Goal: Information Seeking & Learning: Find specific fact

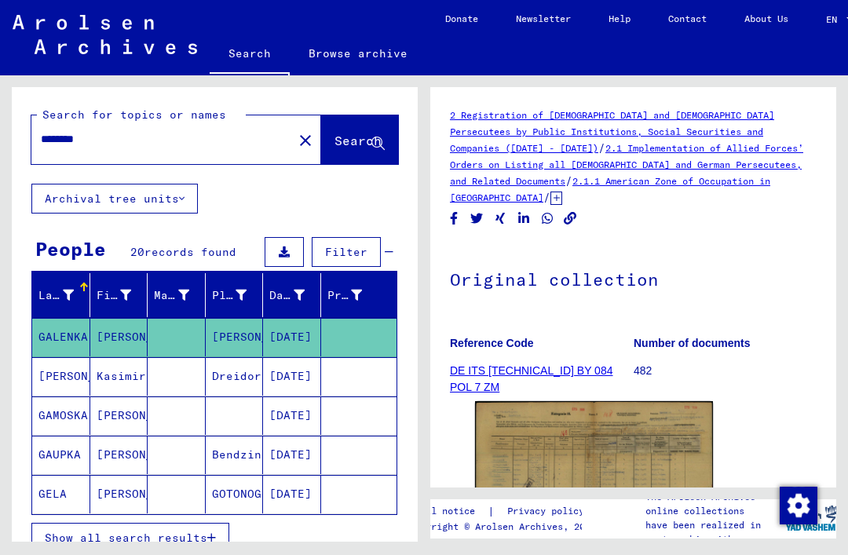
click at [643, 438] on img at bounding box center [594, 485] width 238 height 168
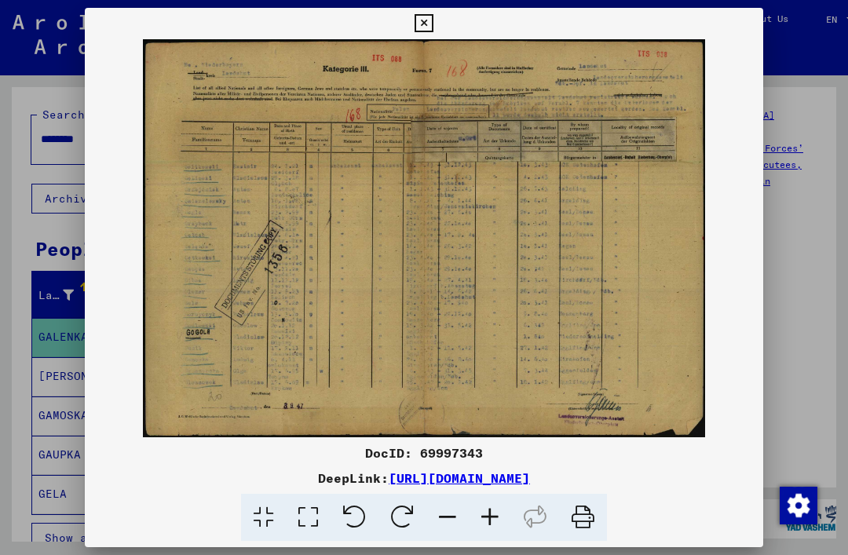
click at [433, 27] on icon at bounding box center [424, 23] width 18 height 19
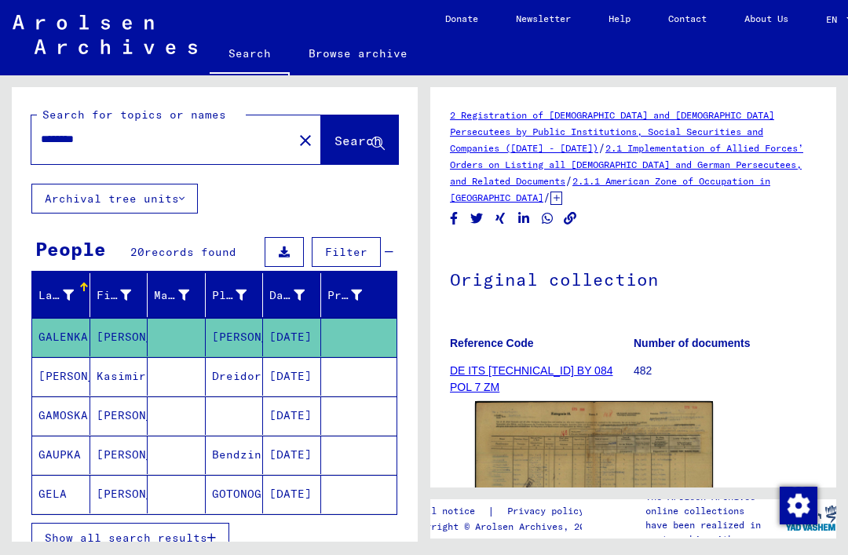
click at [113, 135] on input "********" at bounding box center [162, 139] width 243 height 16
type input "*"
click at [350, 140] on span "Search" at bounding box center [358, 141] width 47 height 16
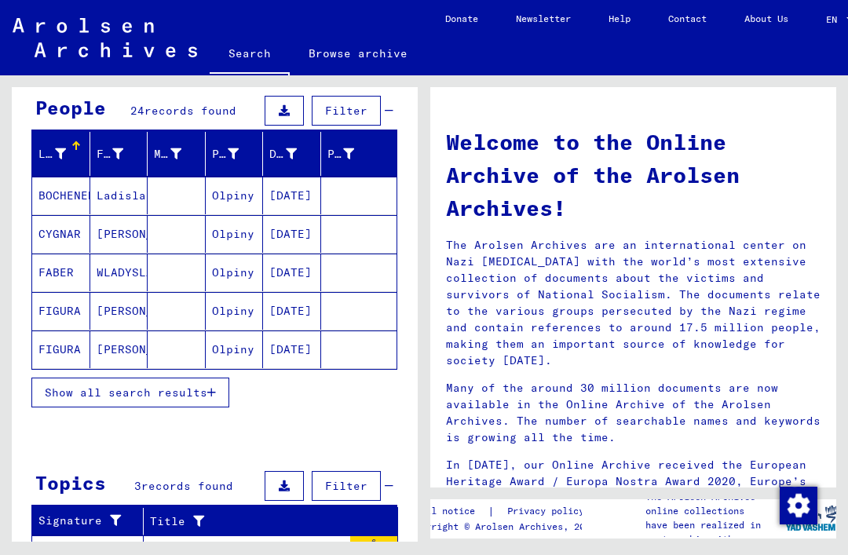
scroll to position [139, 0]
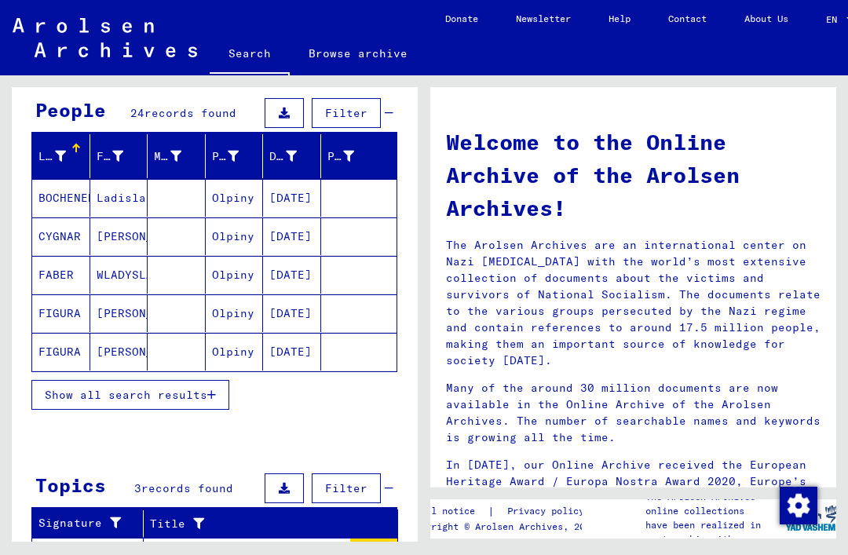
click at [219, 396] on button "Show all search results" at bounding box center [130, 395] width 198 height 30
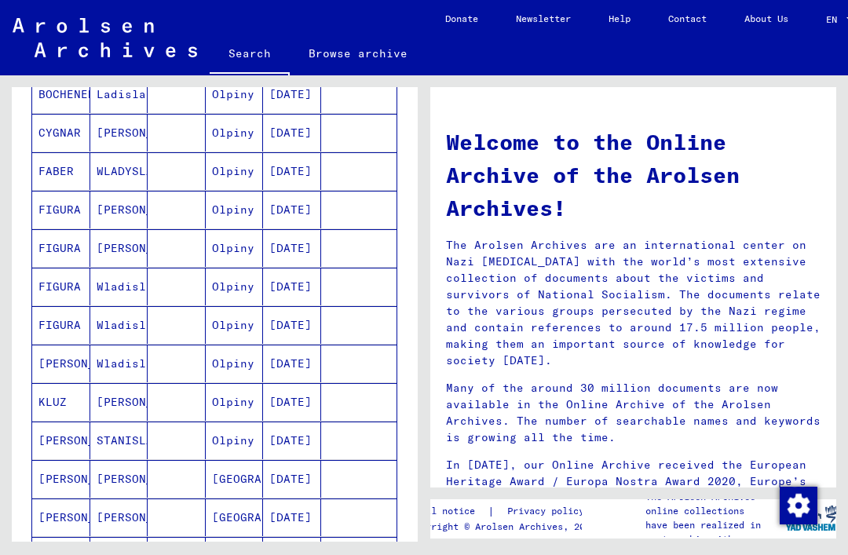
scroll to position [274, 0]
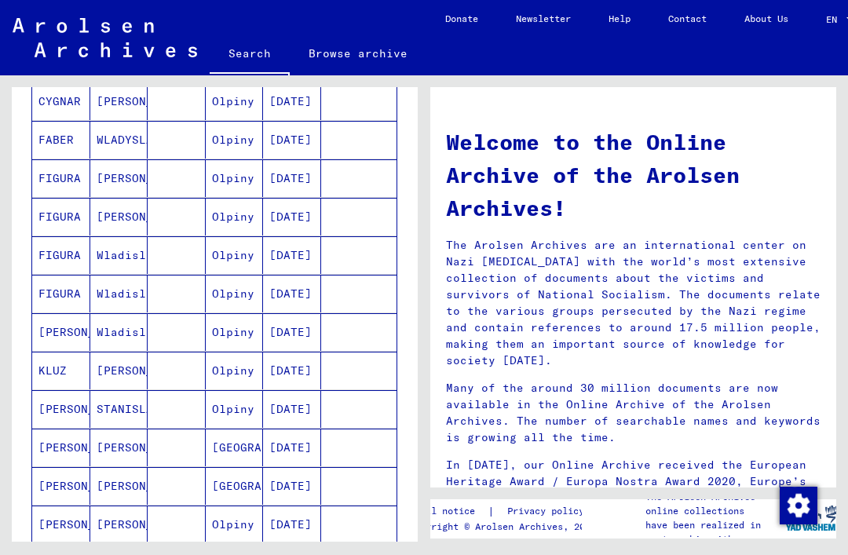
click at [186, 405] on mat-cell at bounding box center [177, 409] width 58 height 38
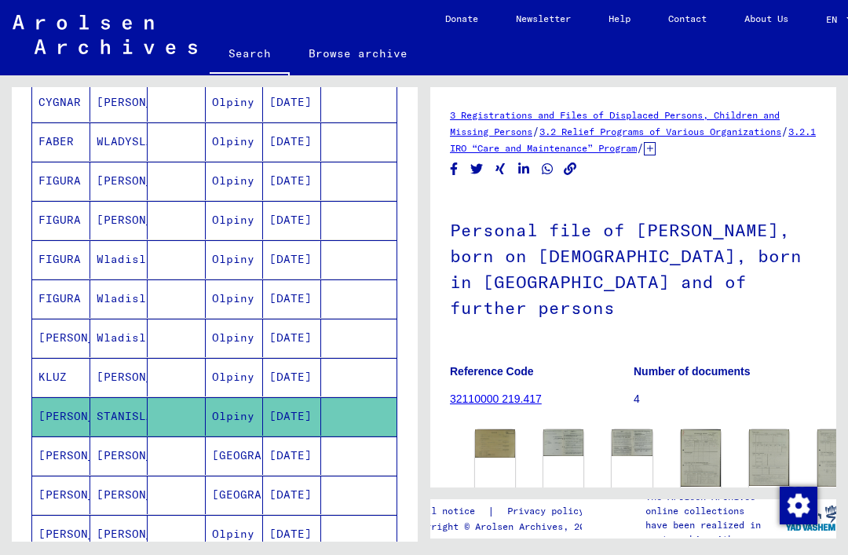
click at [503, 439] on img at bounding box center [495, 444] width 40 height 28
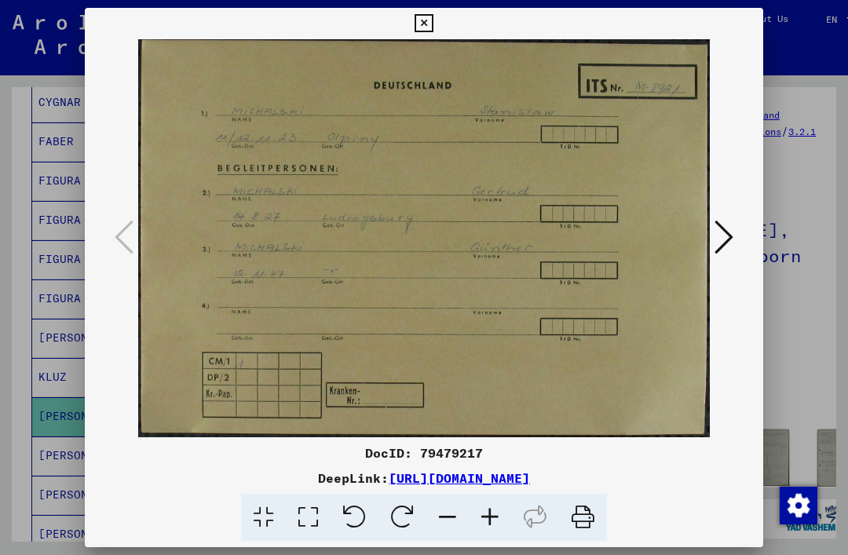
click at [732, 240] on icon at bounding box center [724, 237] width 19 height 38
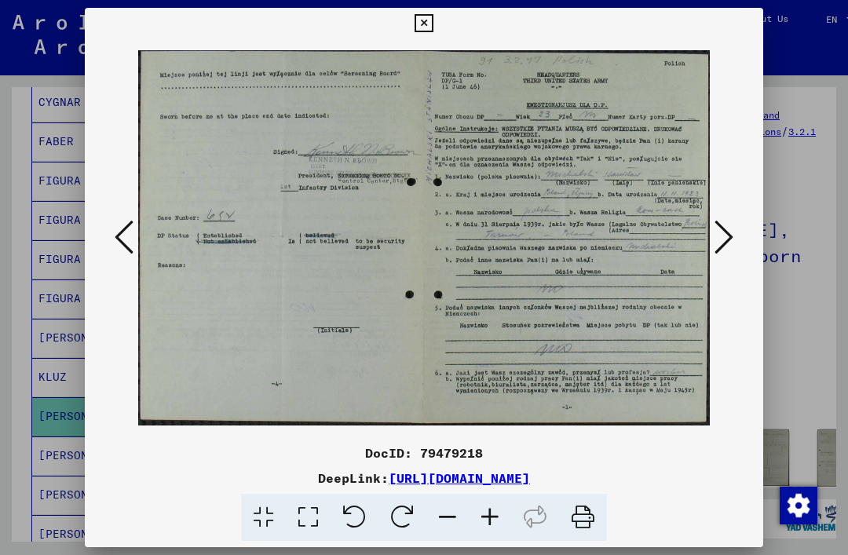
click at [730, 244] on icon at bounding box center [724, 237] width 19 height 38
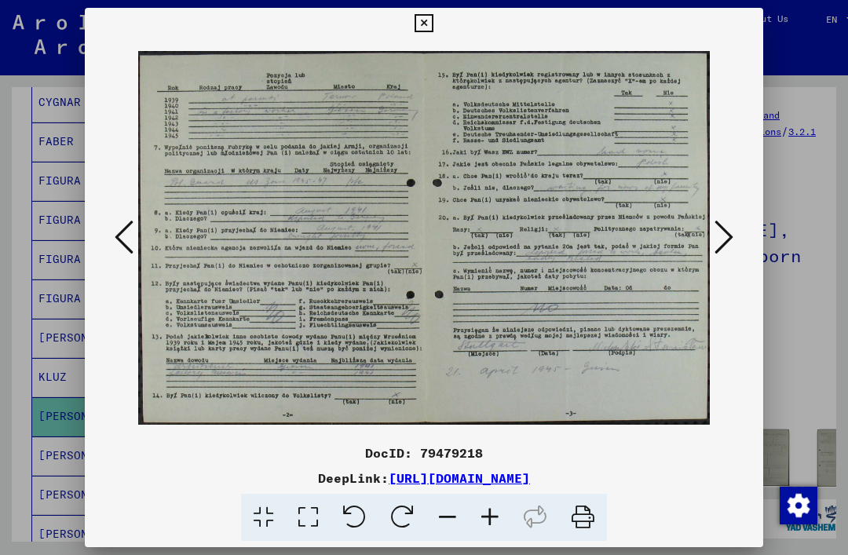
click at [763, 19] on div at bounding box center [424, 277] width 848 height 555
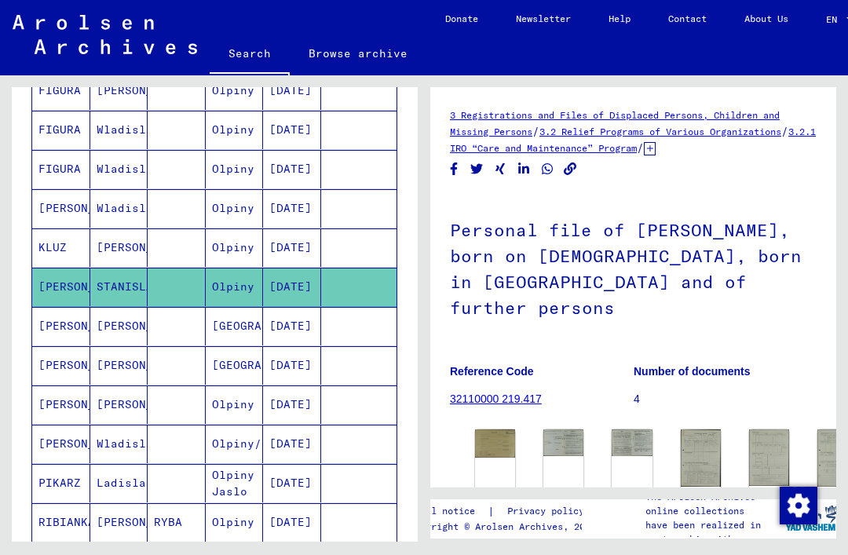
scroll to position [408, 0]
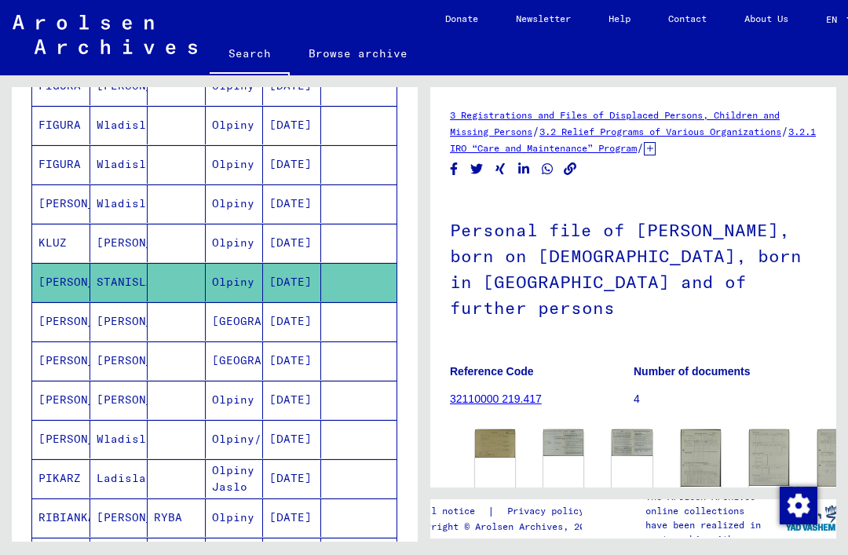
click at [185, 404] on mat-cell at bounding box center [177, 400] width 58 height 38
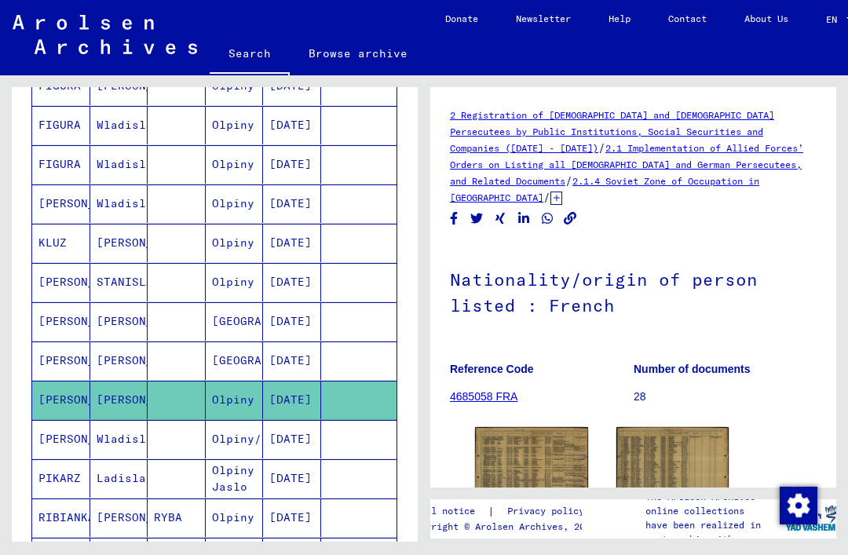
click at [547, 438] on img at bounding box center [531, 467] width 113 height 80
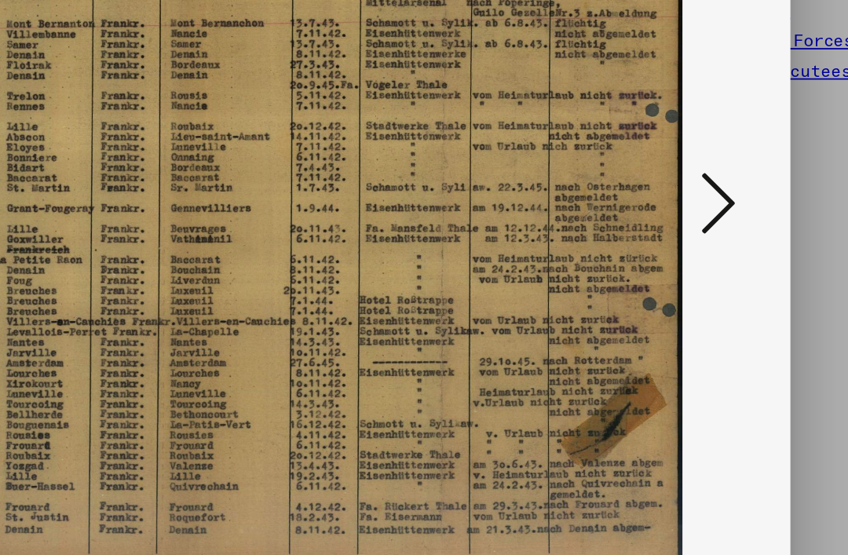
click at [715, 218] on icon at bounding box center [724, 237] width 19 height 38
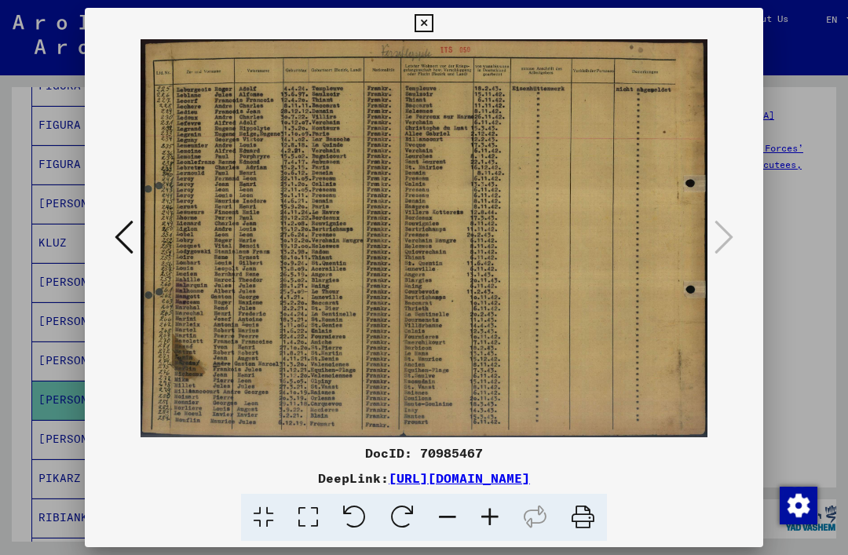
click at [438, 34] on button at bounding box center [423, 23] width 27 height 31
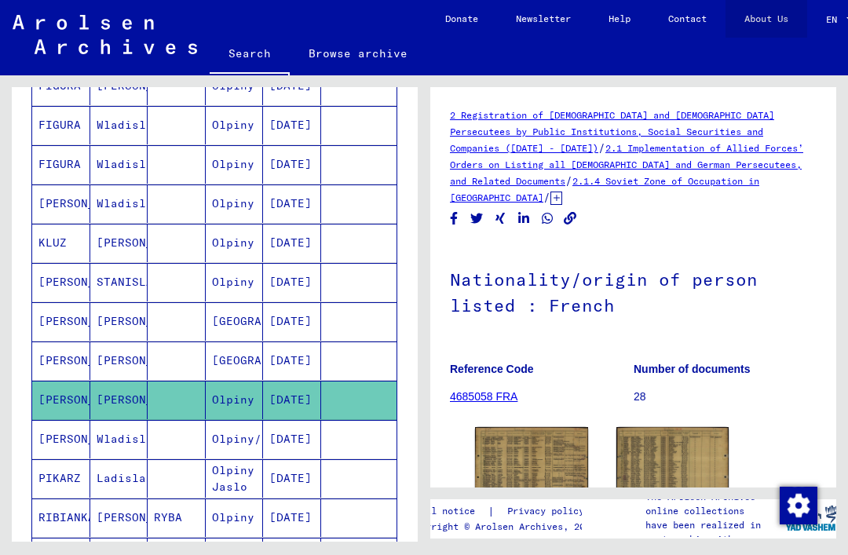
click at [763, 23] on link "About Us" at bounding box center [767, 19] width 82 height 38
click at [170, 439] on mat-cell at bounding box center [177, 439] width 58 height 38
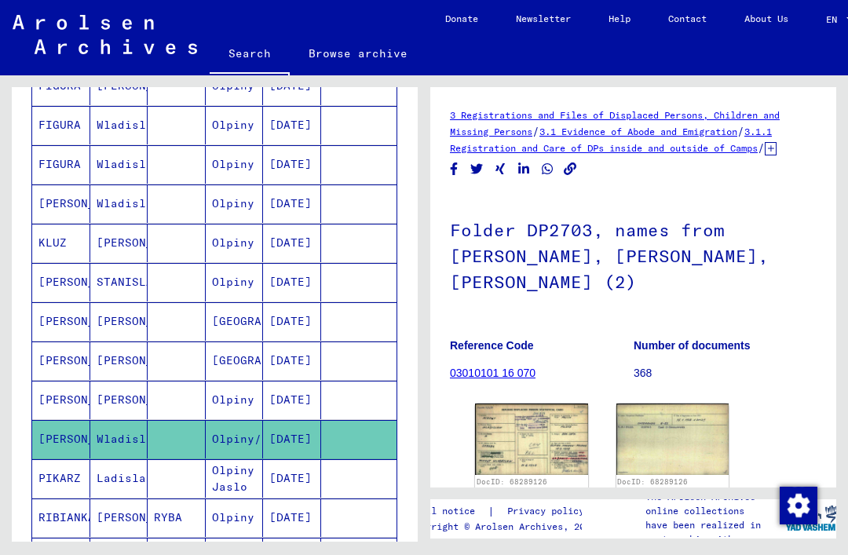
click at [551, 435] on img at bounding box center [531, 439] width 113 height 71
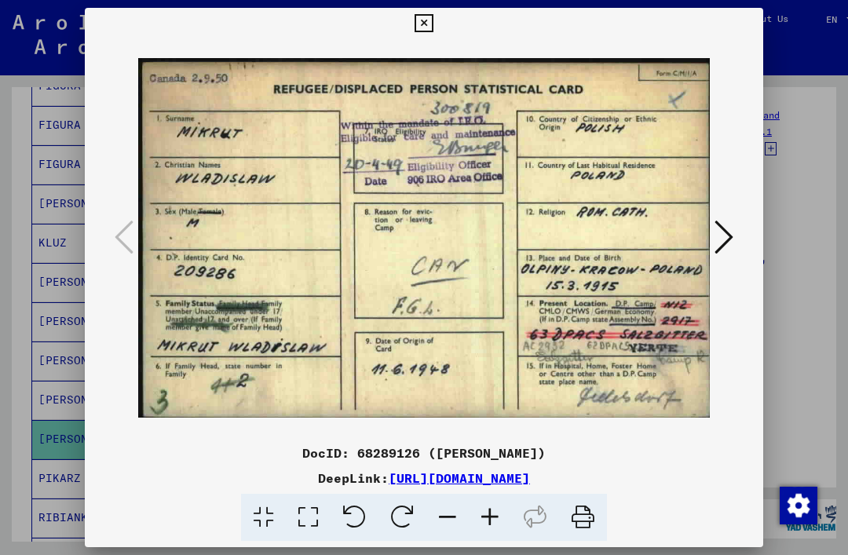
click at [433, 25] on icon at bounding box center [424, 23] width 18 height 19
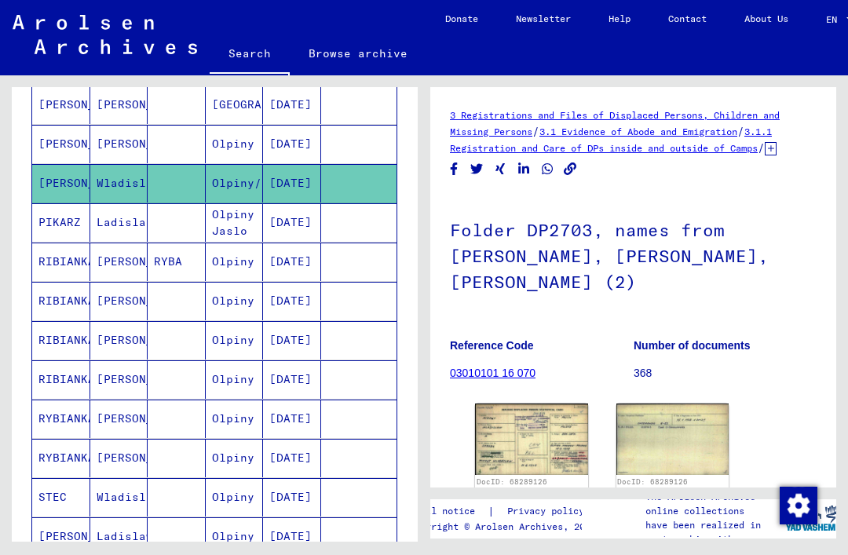
scroll to position [672, 0]
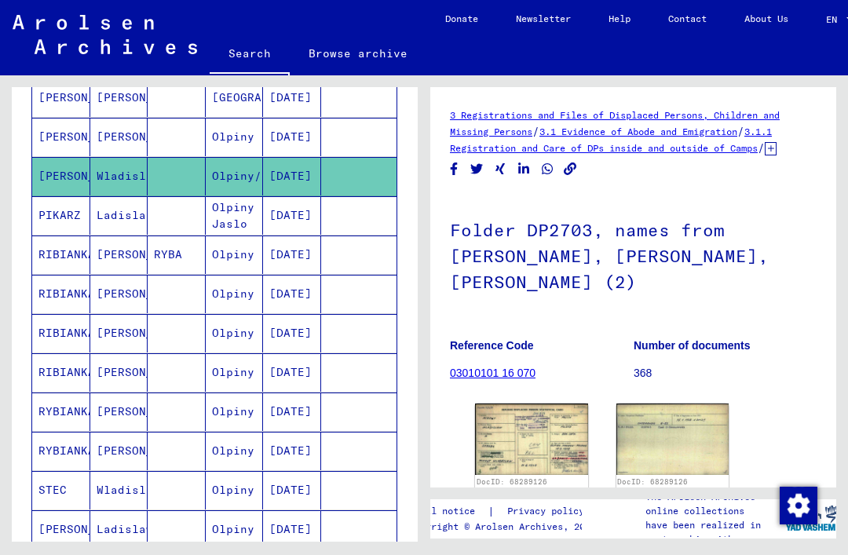
click at [139, 379] on mat-cell "Johanna" at bounding box center [119, 372] width 58 height 38
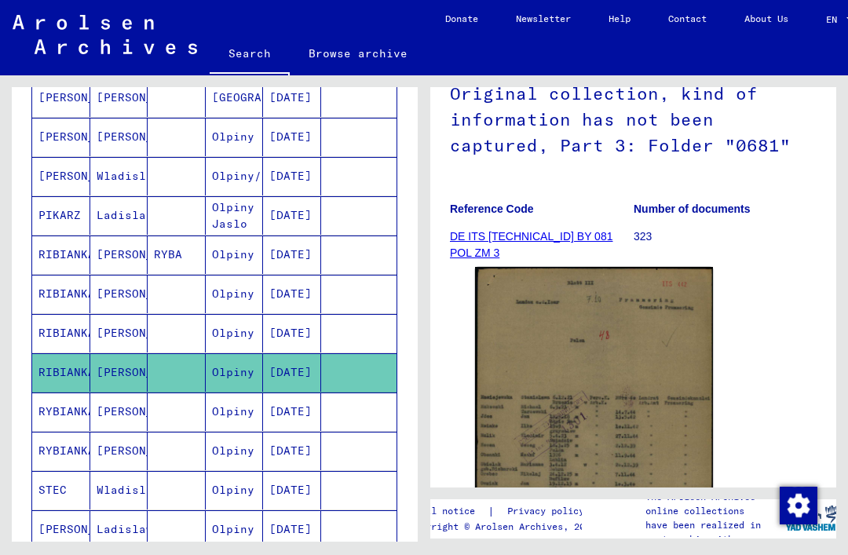
scroll to position [184, 0]
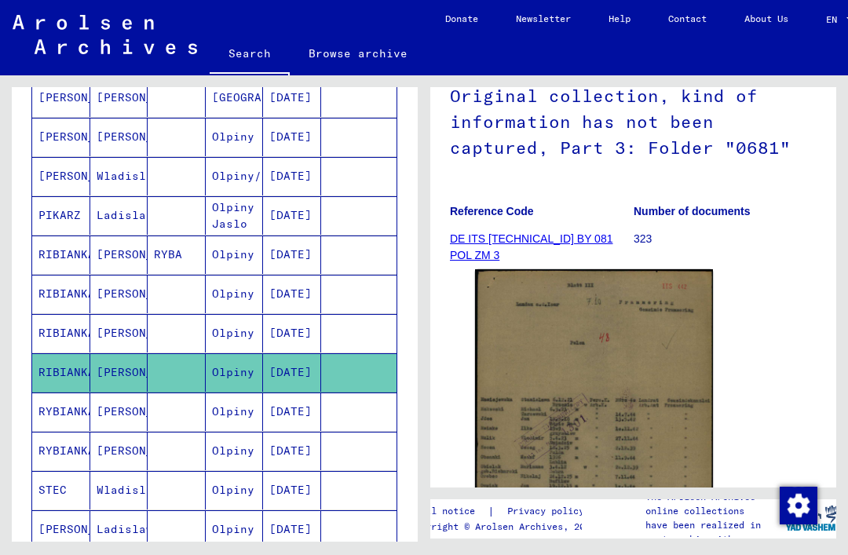
click at [613, 371] on img at bounding box center [594, 436] width 238 height 335
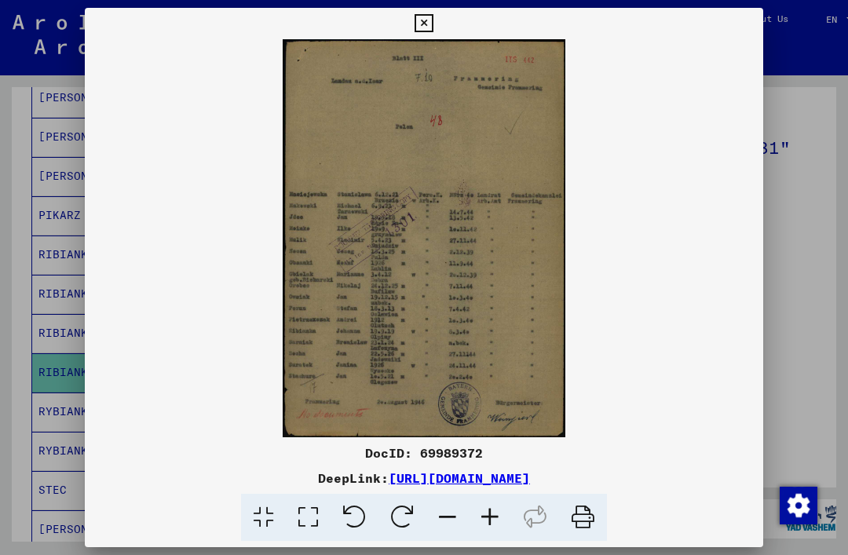
click at [433, 20] on icon at bounding box center [424, 23] width 18 height 19
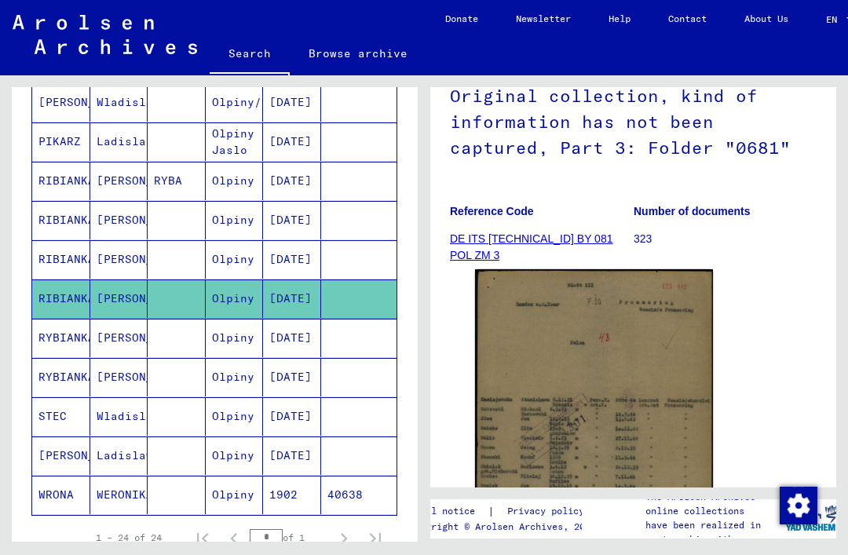
scroll to position [762, 0]
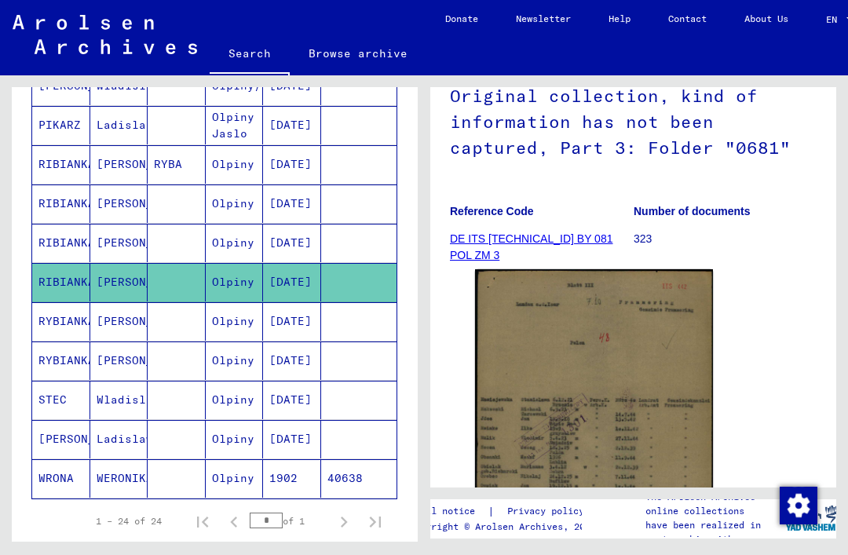
click at [206, 479] on mat-cell "Olpiny" at bounding box center [235, 479] width 58 height 38
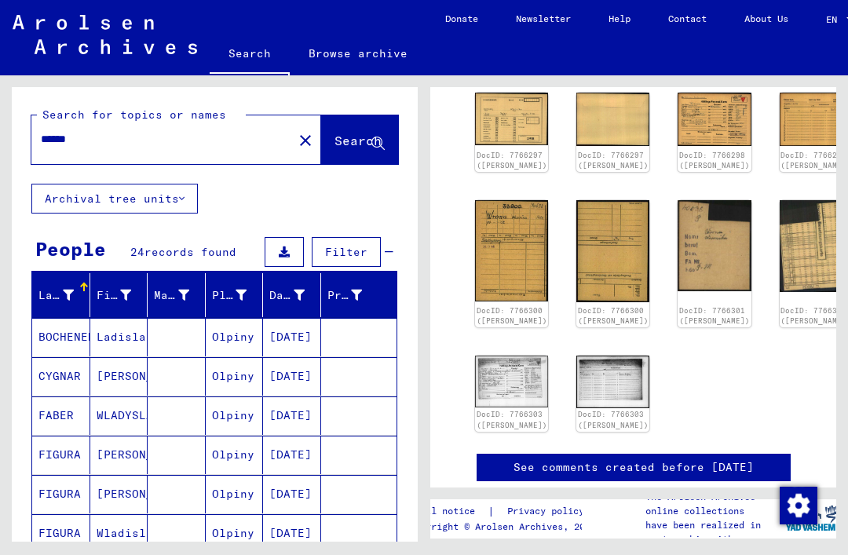
click at [96, 141] on input "******" at bounding box center [162, 139] width 243 height 16
type input "*"
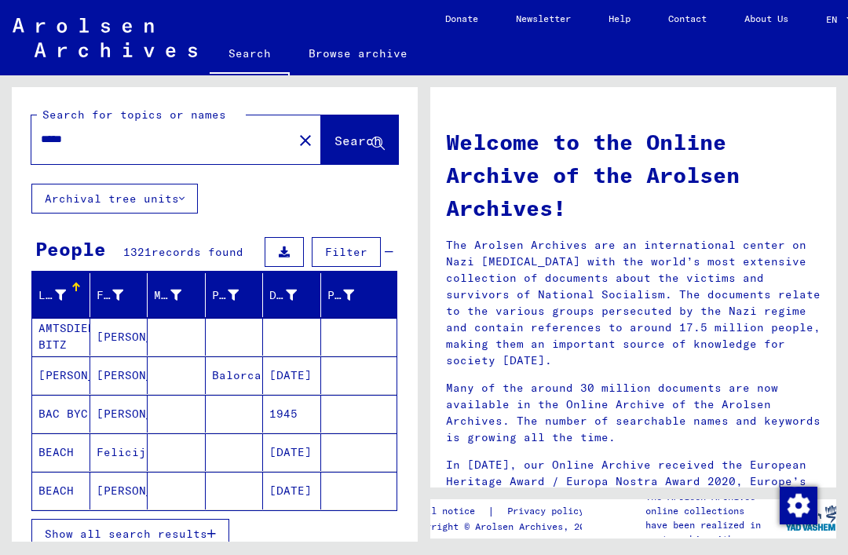
click at [361, 141] on span "Search" at bounding box center [358, 141] width 47 height 16
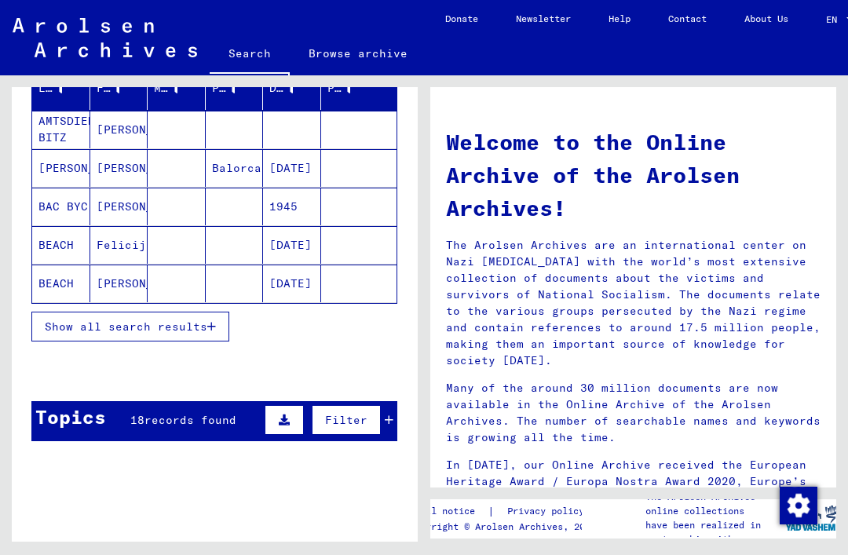
scroll to position [208, 0]
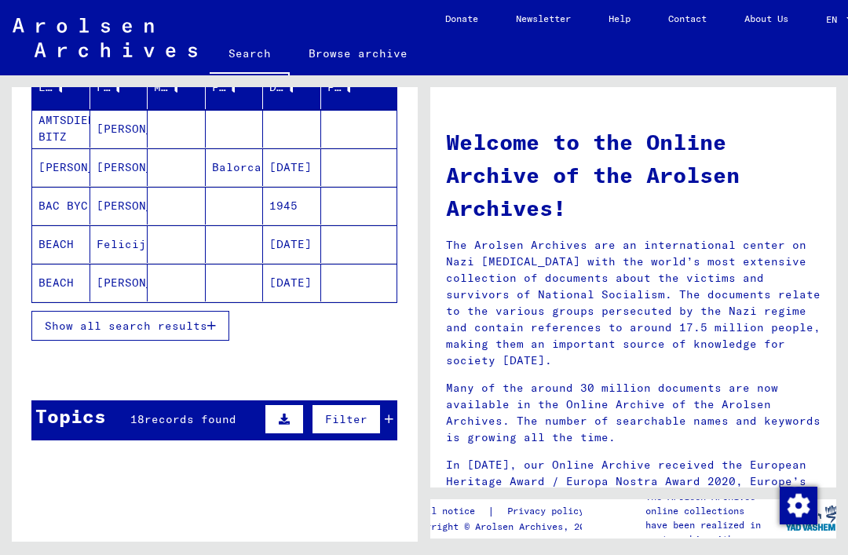
click at [201, 421] on span "records found" at bounding box center [191, 419] width 92 height 14
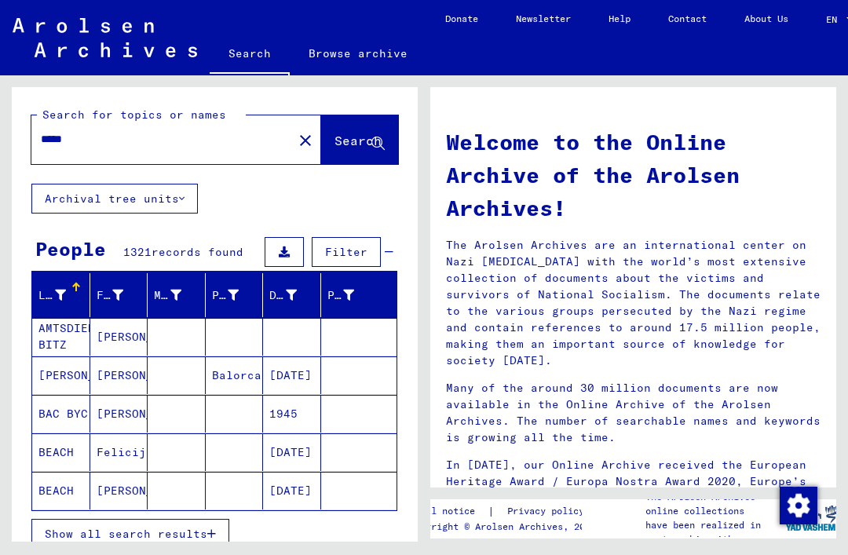
scroll to position [0, 0]
click at [189, 184] on button "Archival tree units" at bounding box center [114, 199] width 167 height 30
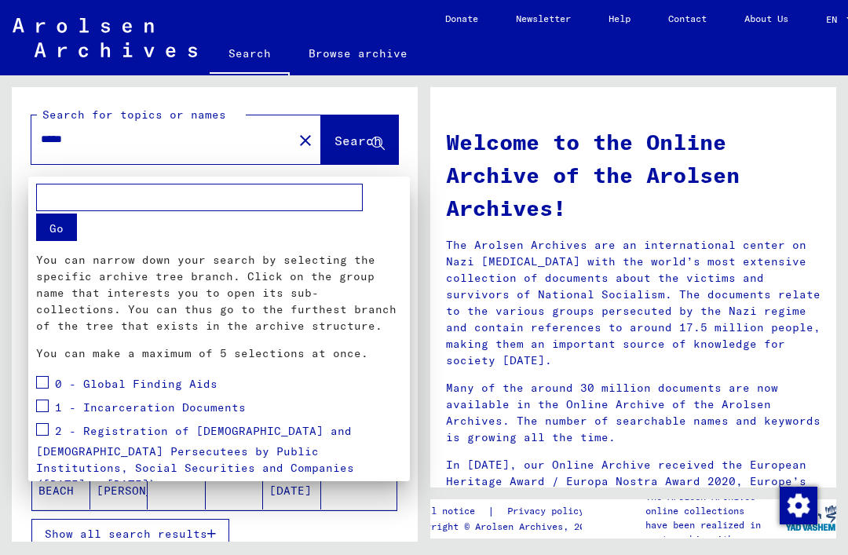
click at [391, 496] on div at bounding box center [424, 277] width 848 height 555
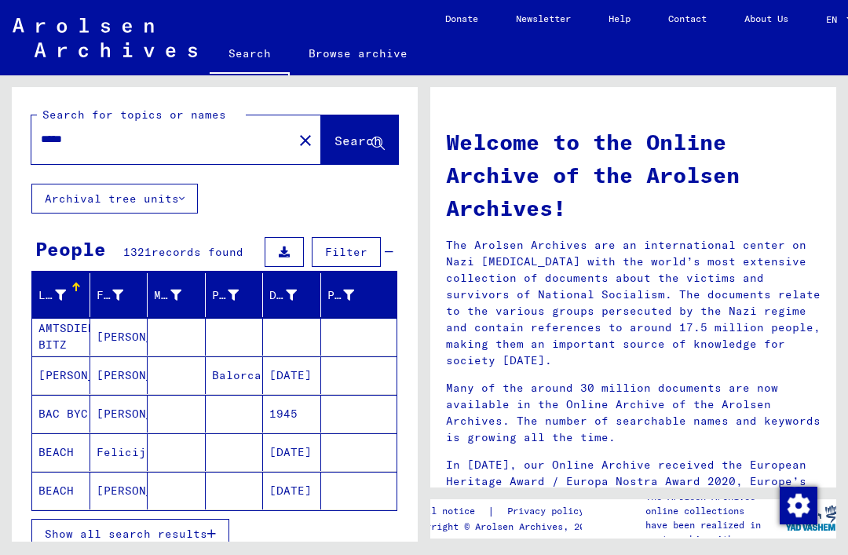
click at [359, 245] on span "Filter" at bounding box center [346, 252] width 42 height 14
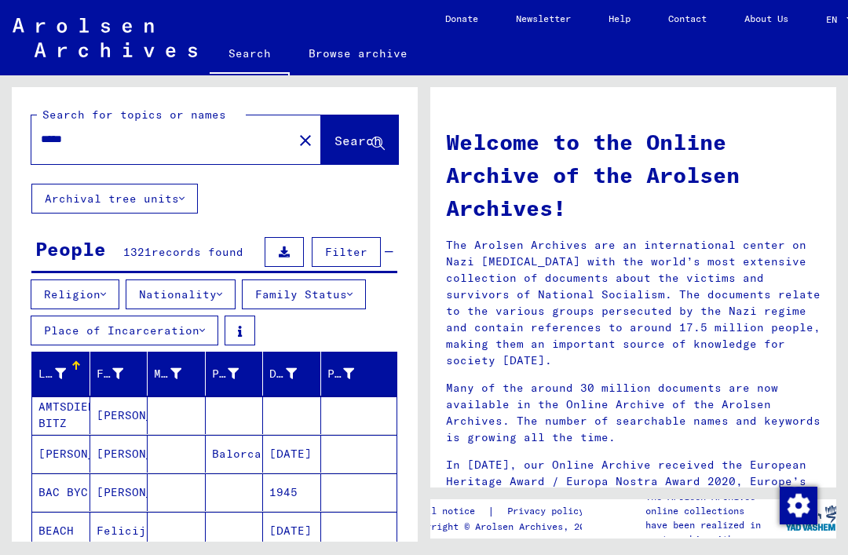
click at [207, 316] on button "Place of Incarceration" at bounding box center [125, 331] width 188 height 30
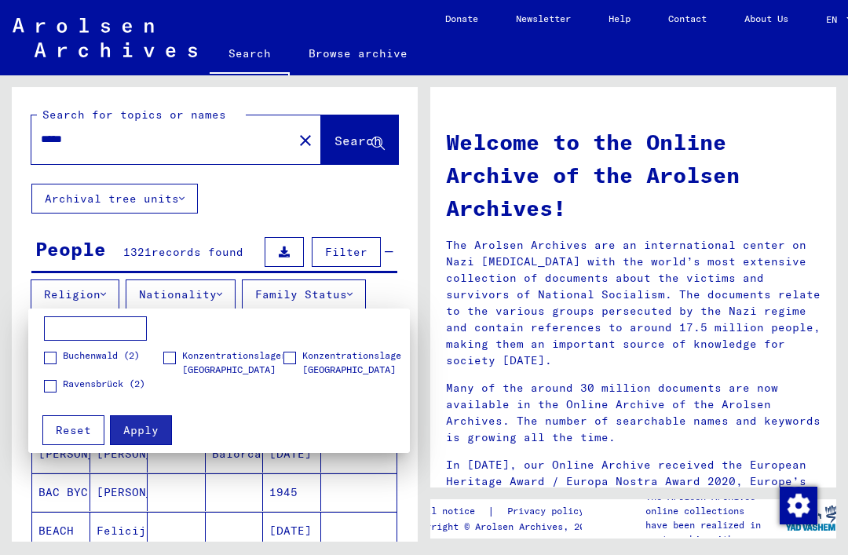
click at [147, 431] on span "Apply" at bounding box center [140, 430] width 35 height 14
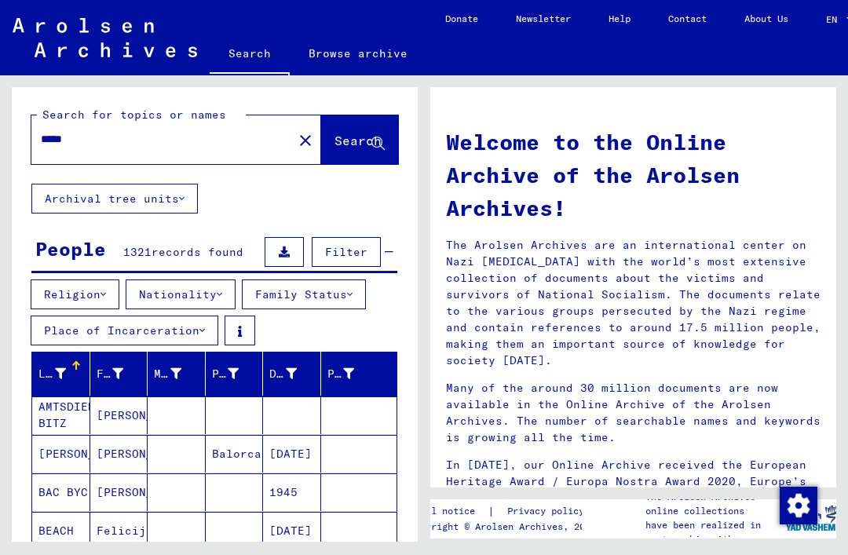
click at [94, 137] on input "*****" at bounding box center [157, 139] width 233 height 16
type input "*"
type input "**********"
click at [361, 139] on span "Search" at bounding box center [358, 141] width 47 height 16
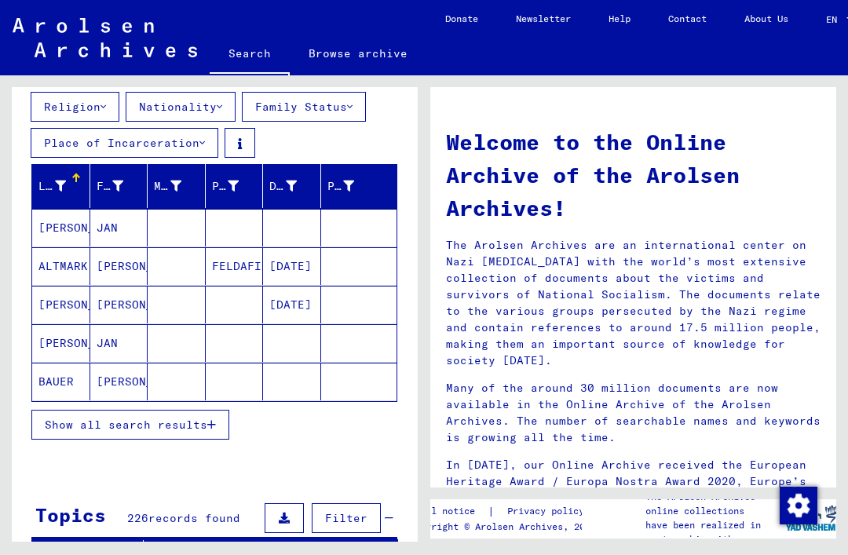
scroll to position [191, 0]
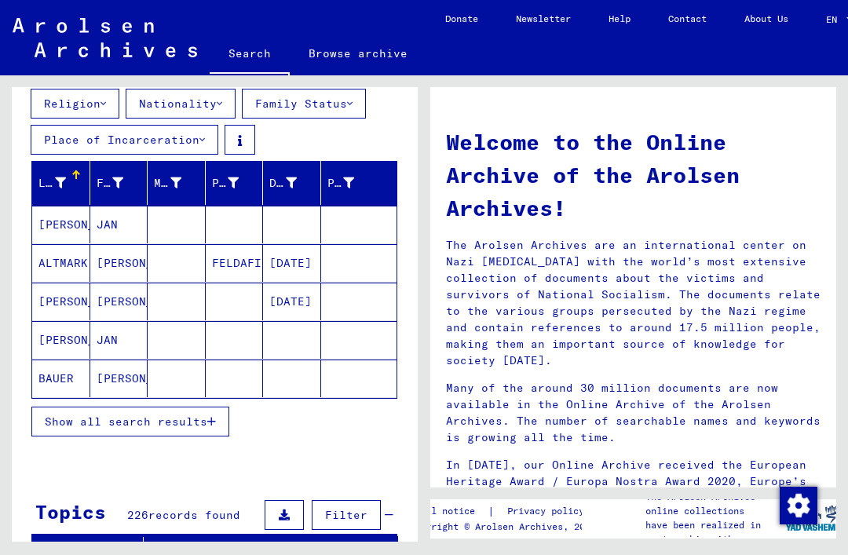
click at [219, 419] on button "Show all search results" at bounding box center [130, 422] width 198 height 30
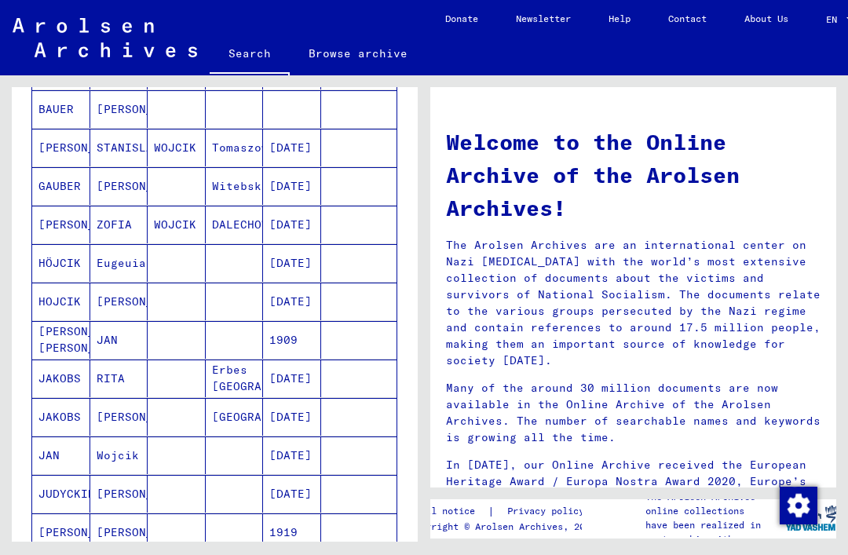
scroll to position [463, 0]
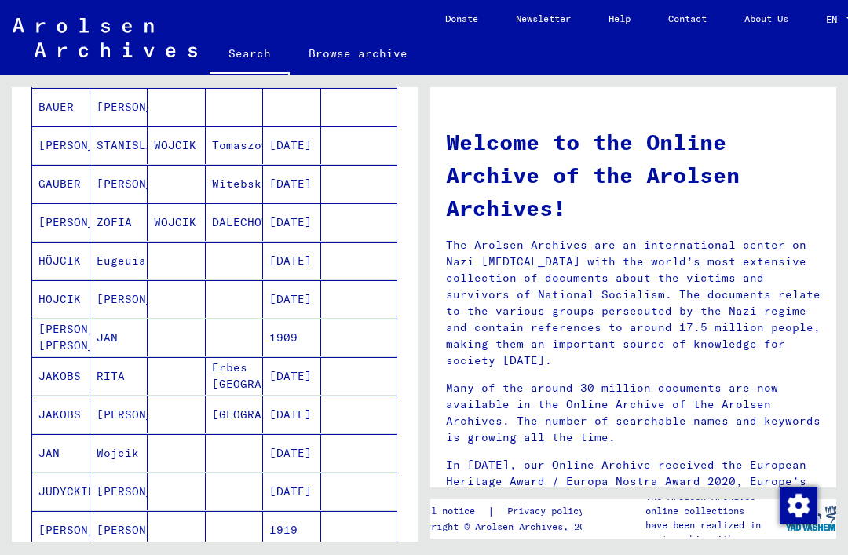
click at [128, 450] on mat-cell "Wojcik" at bounding box center [119, 453] width 58 height 38
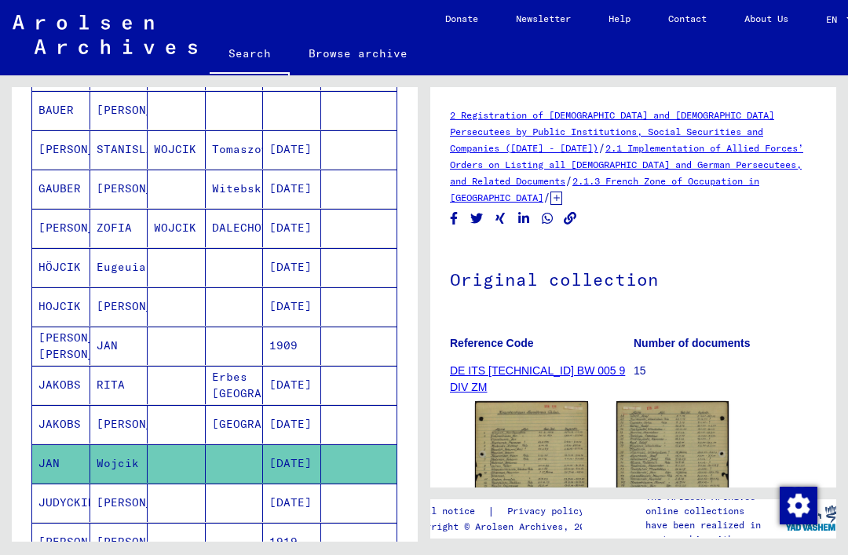
click at [566, 445] on img at bounding box center [531, 474] width 113 height 147
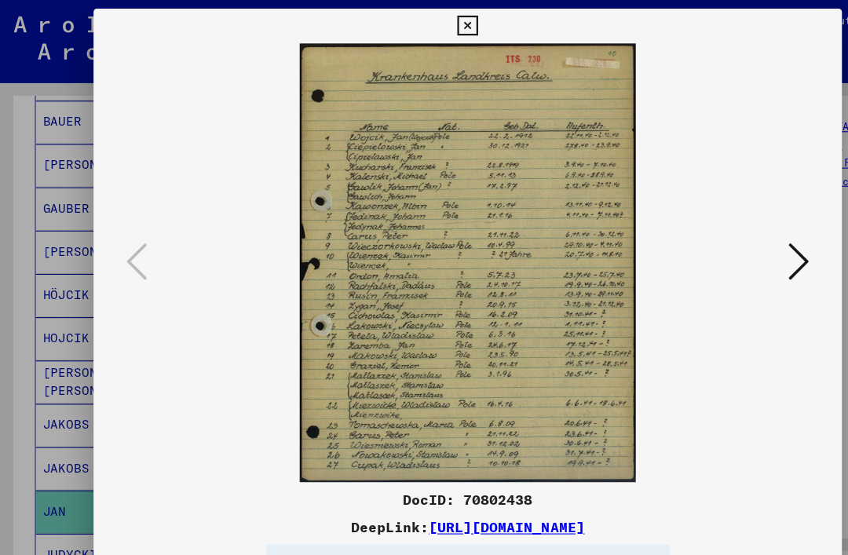
click at [732, 236] on icon at bounding box center [724, 237] width 19 height 38
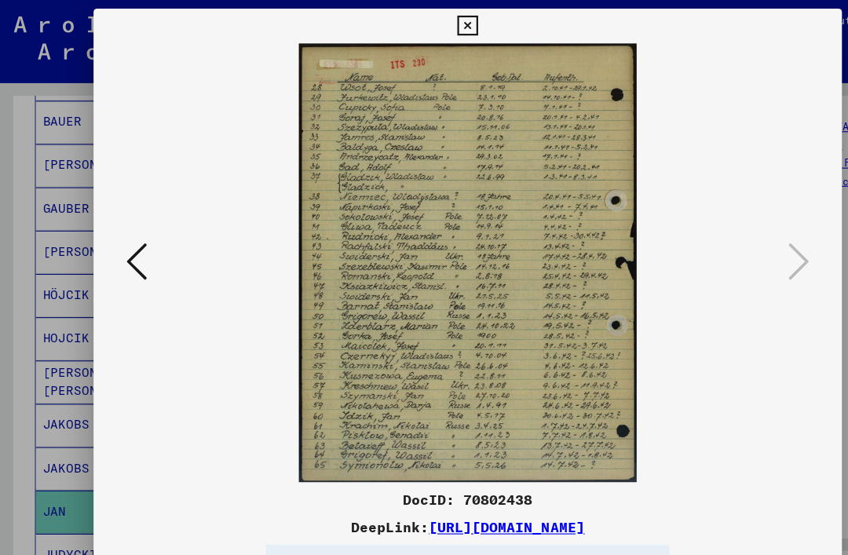
click at [438, 16] on button at bounding box center [423, 23] width 27 height 31
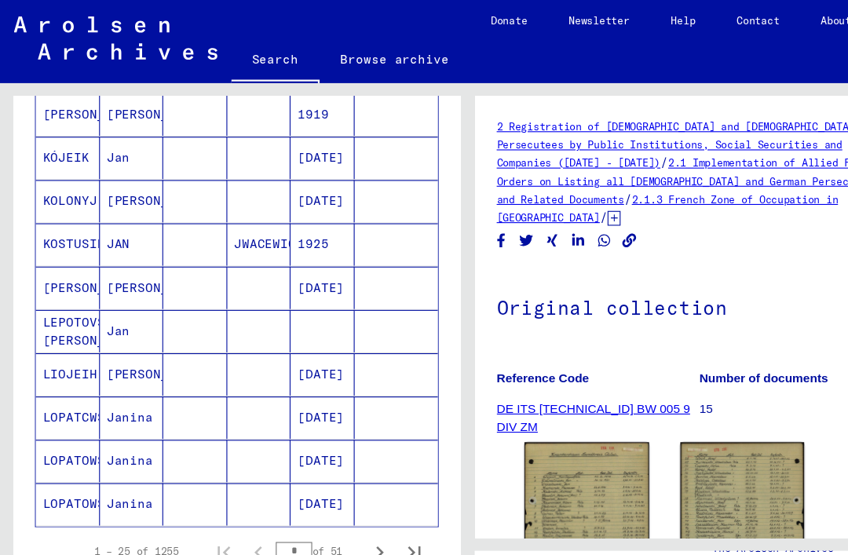
scroll to position [902, 0]
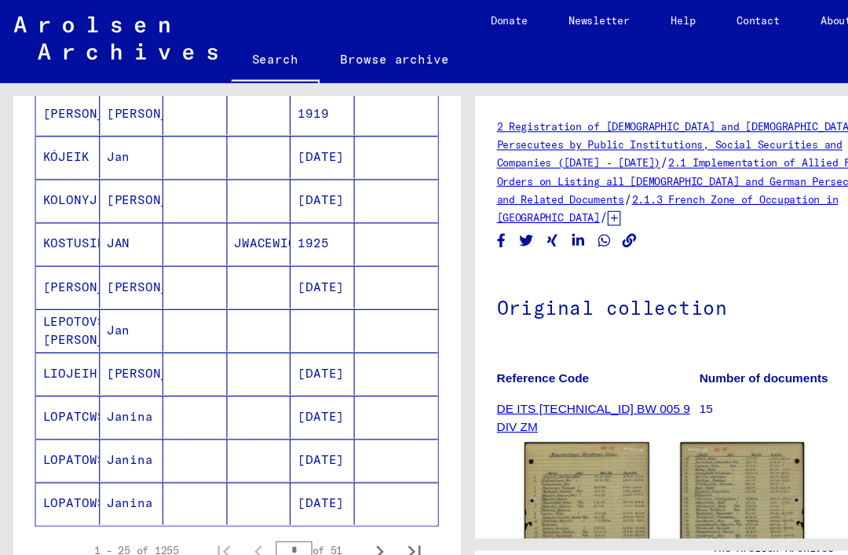
click at [361, 324] on mat-cell at bounding box center [359, 339] width 76 height 38
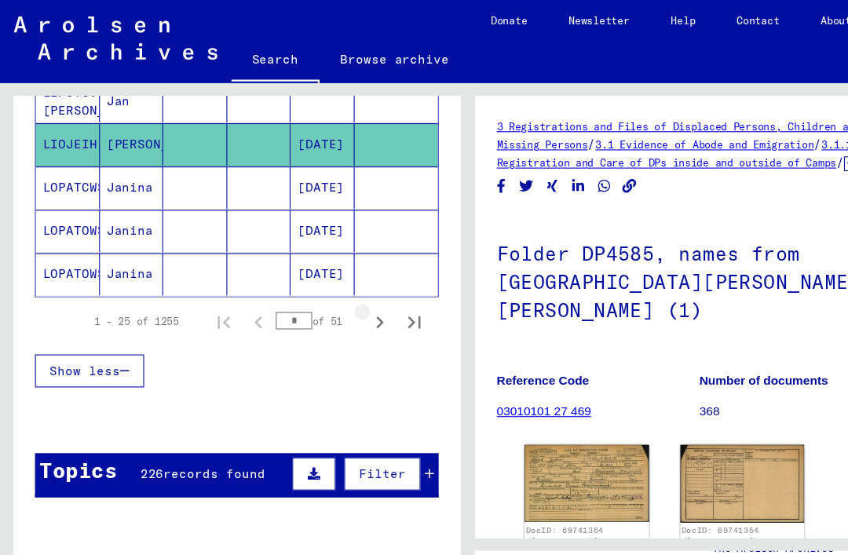
click at [346, 291] on icon "Next page" at bounding box center [344, 292] width 7 height 11
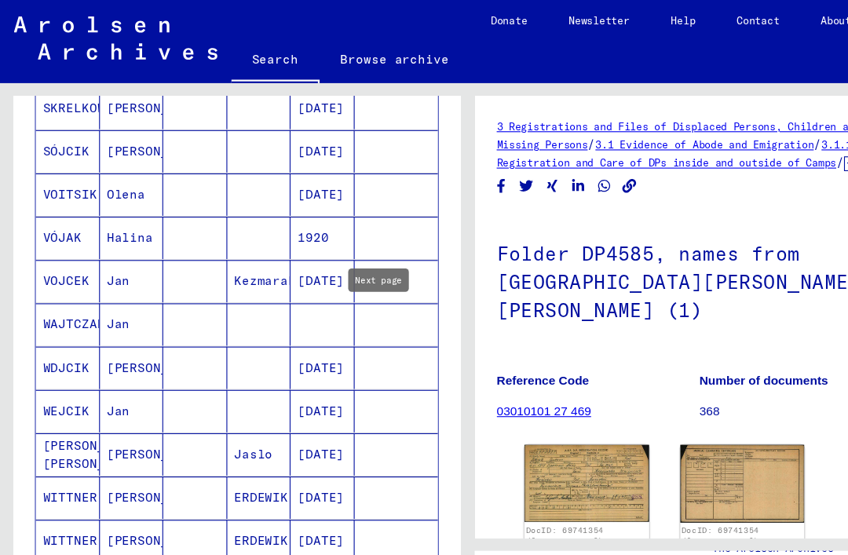
scroll to position [534, 0]
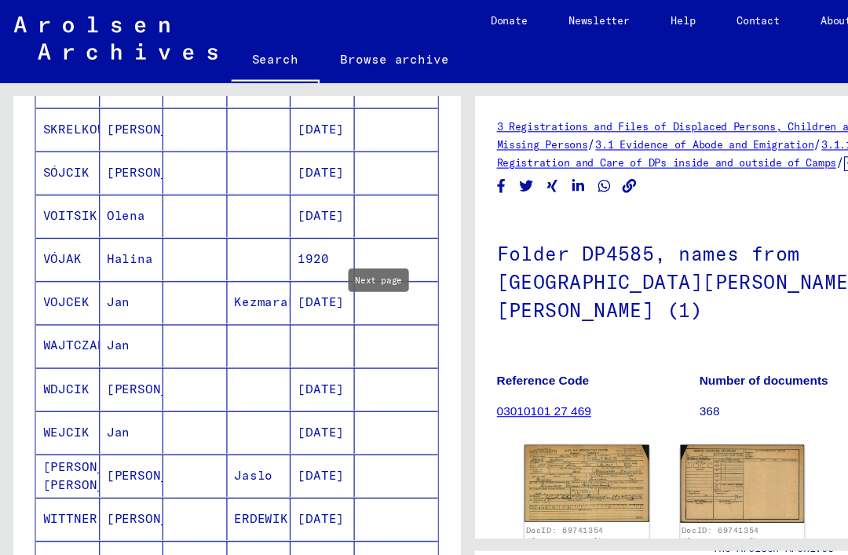
click at [172, 350] on mat-cell at bounding box center [177, 353] width 58 height 38
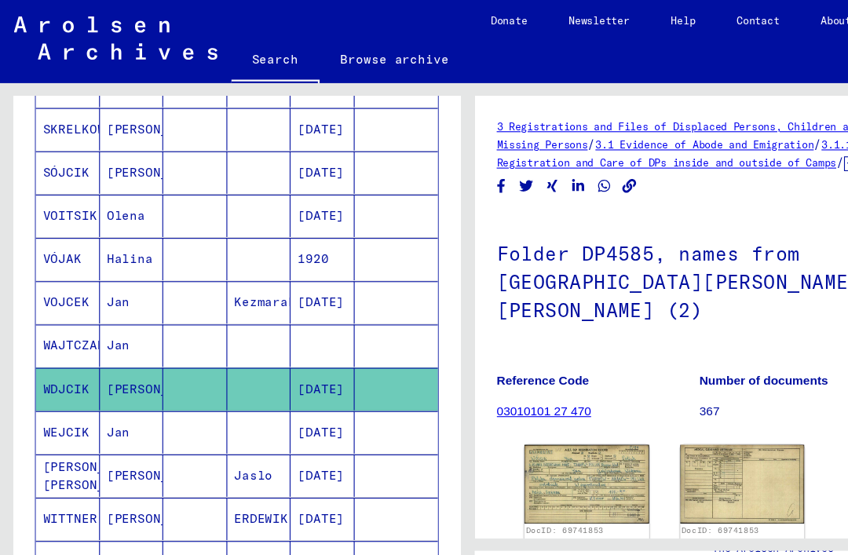
click at [548, 404] on img at bounding box center [531, 439] width 113 height 71
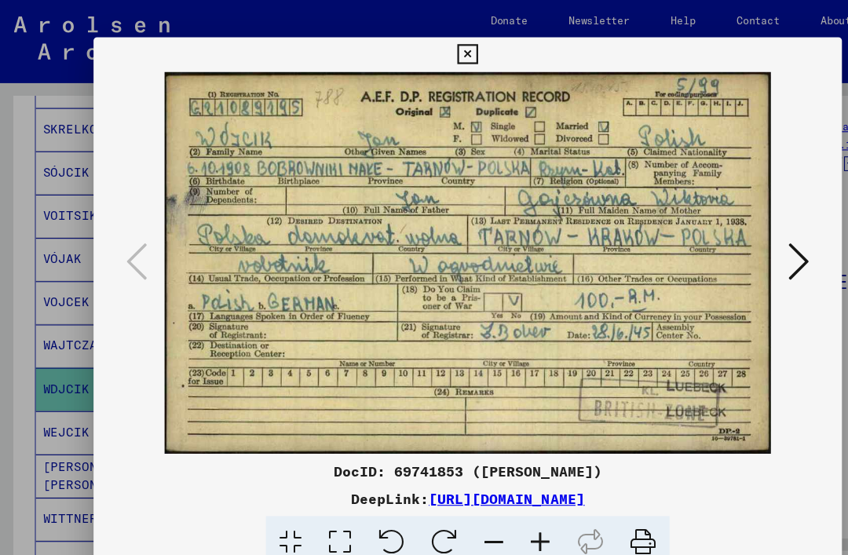
click at [433, 44] on icon at bounding box center [424, 49] width 18 height 19
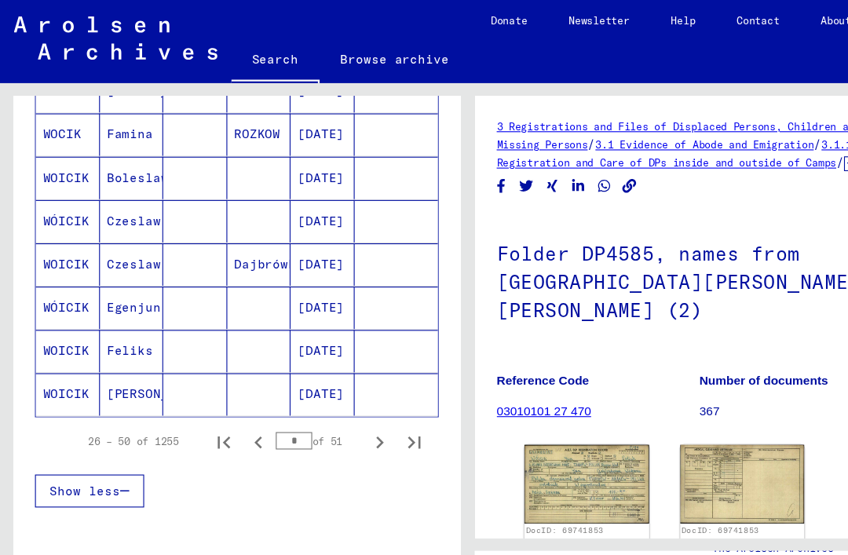
scroll to position [1003, 0]
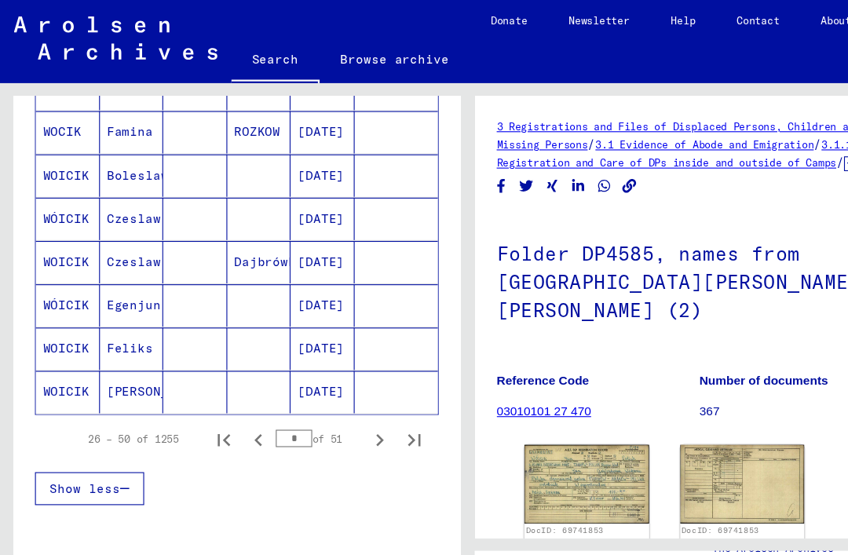
click at [347, 397] on icon "Next page" at bounding box center [344, 399] width 22 height 22
type input "*"
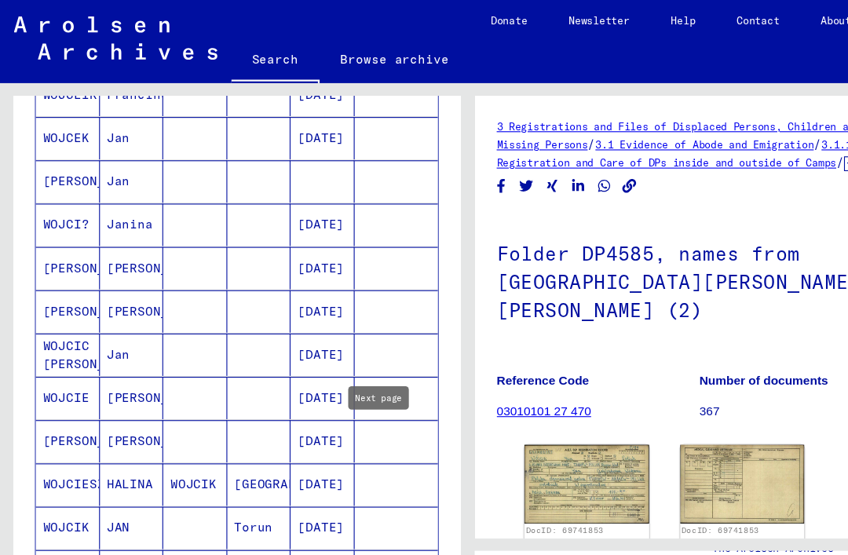
scroll to position [642, 0]
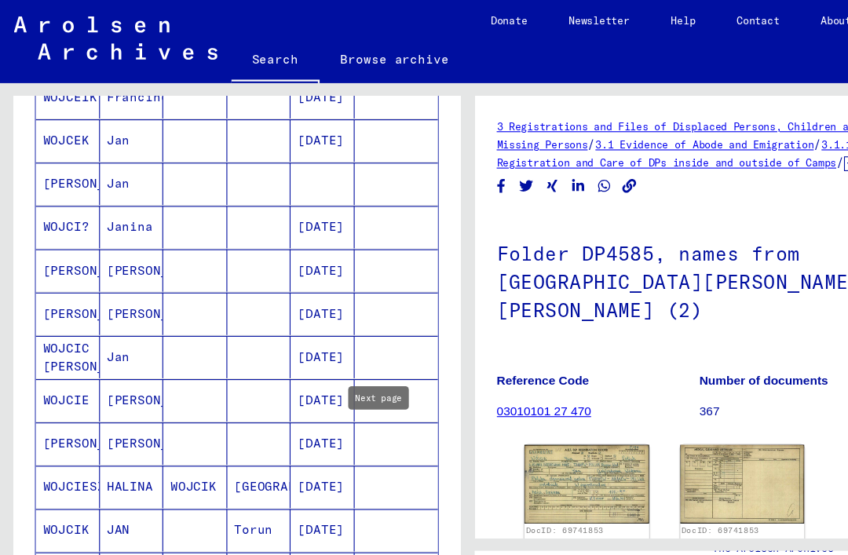
click at [163, 318] on mat-cell at bounding box center [177, 324] width 58 height 38
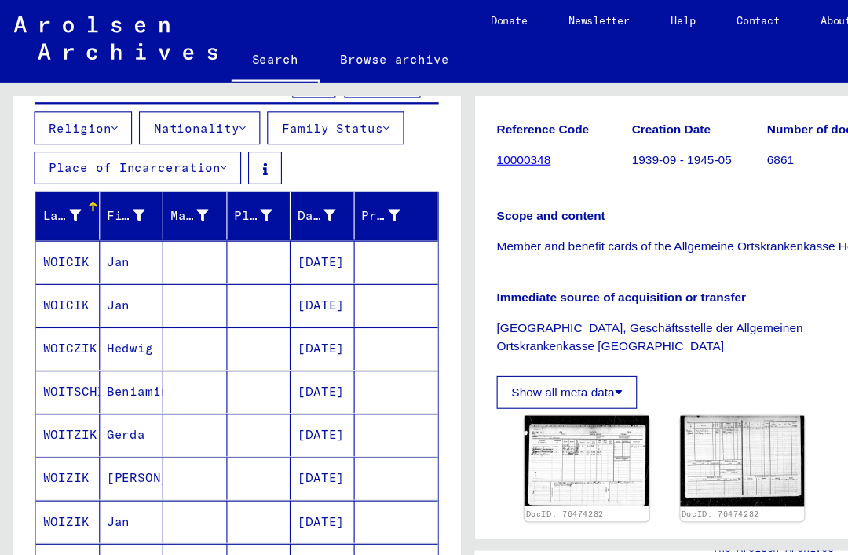
scroll to position [177, 0]
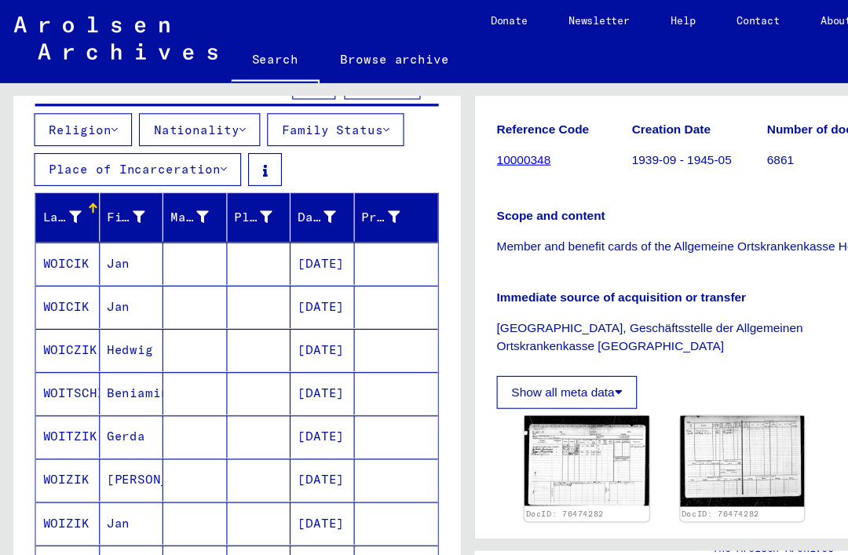
click at [174, 233] on mat-cell at bounding box center [177, 239] width 58 height 38
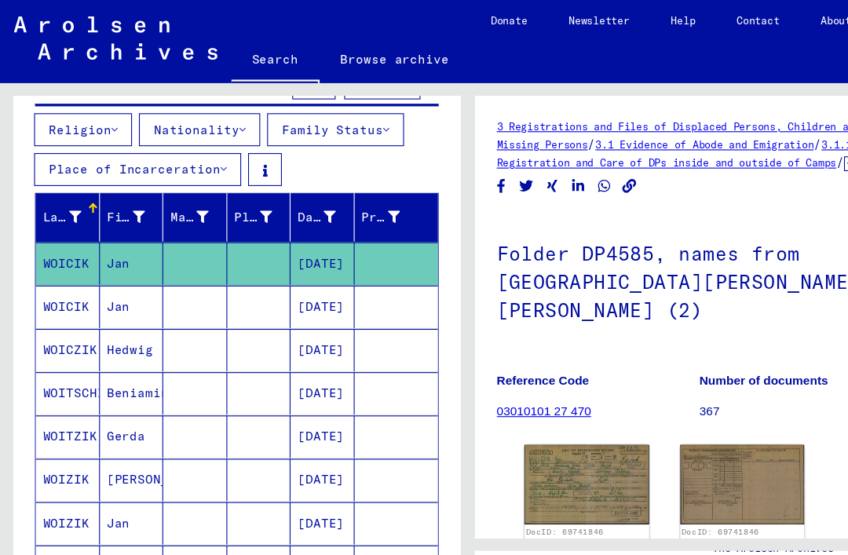
click at [552, 407] on img at bounding box center [531, 440] width 113 height 72
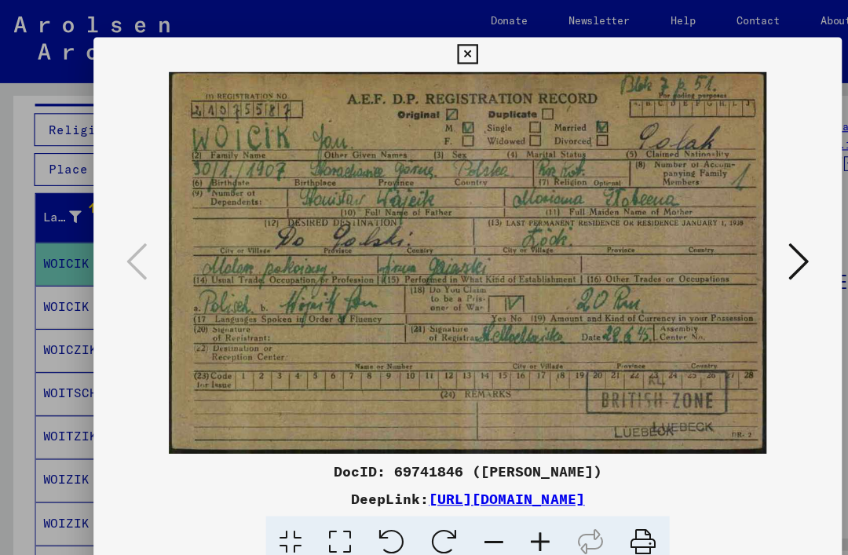
click at [433, 48] on icon at bounding box center [424, 49] width 18 height 19
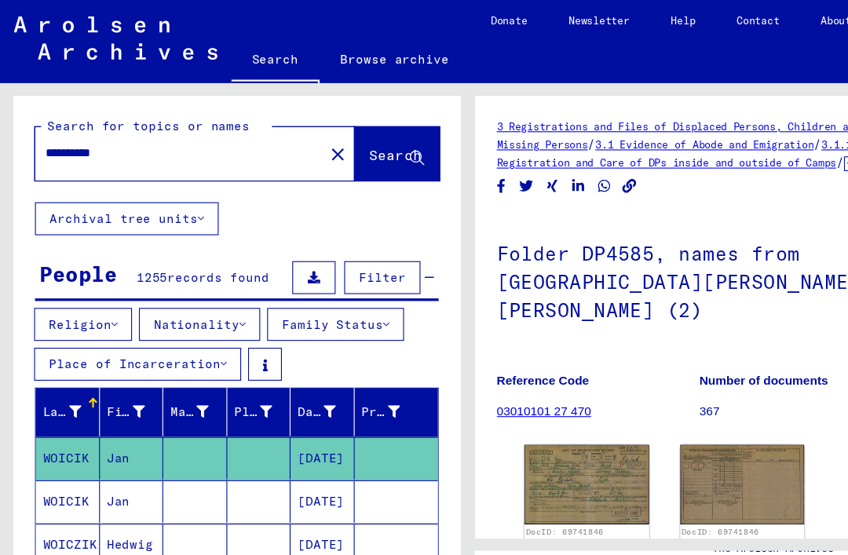
click at [130, 138] on input "**********" at bounding box center [162, 139] width 243 height 16
type input "*"
type input "********"
click at [361, 138] on span "Search" at bounding box center [358, 141] width 47 height 16
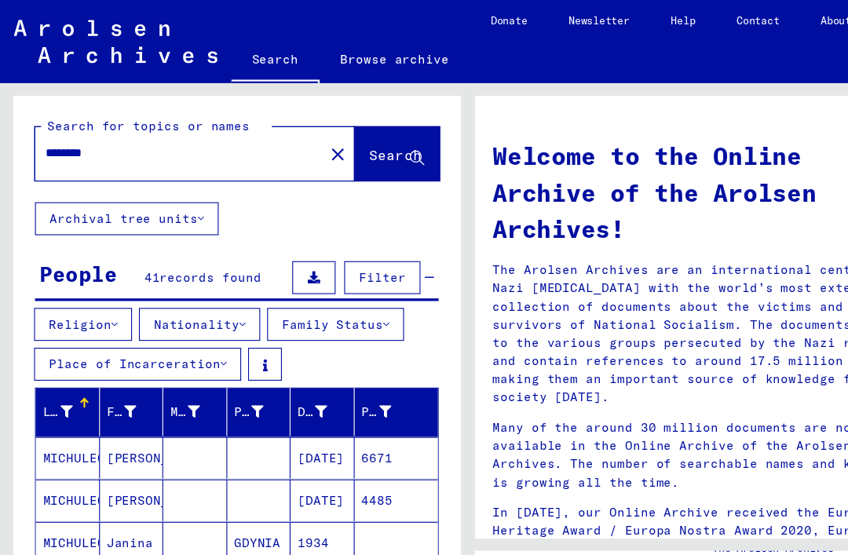
click at [140, 413] on mat-cell "Franz" at bounding box center [119, 416] width 58 height 38
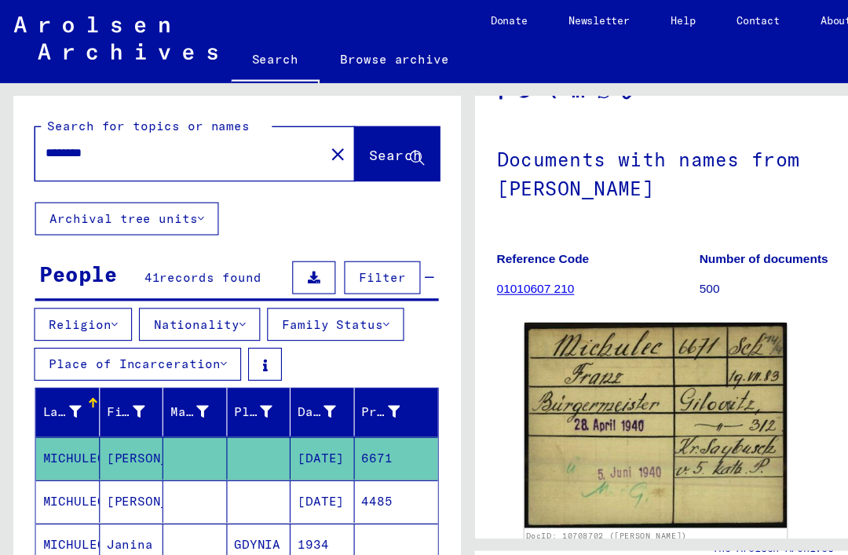
scroll to position [74, 0]
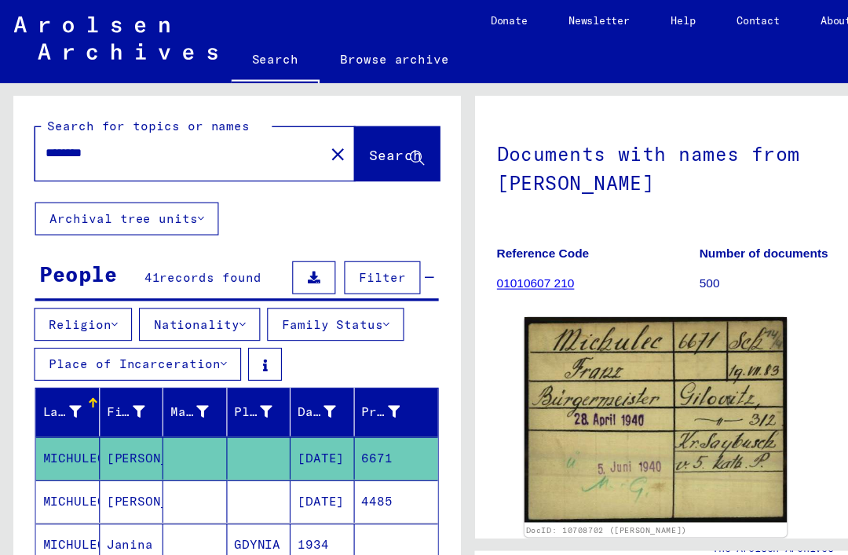
click at [639, 366] on img at bounding box center [594, 380] width 238 height 186
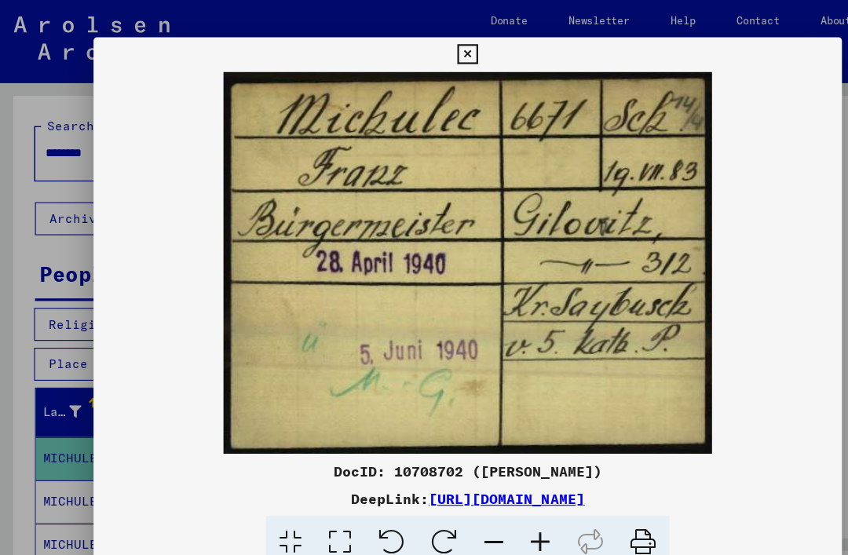
click at [433, 46] on icon at bounding box center [424, 49] width 18 height 19
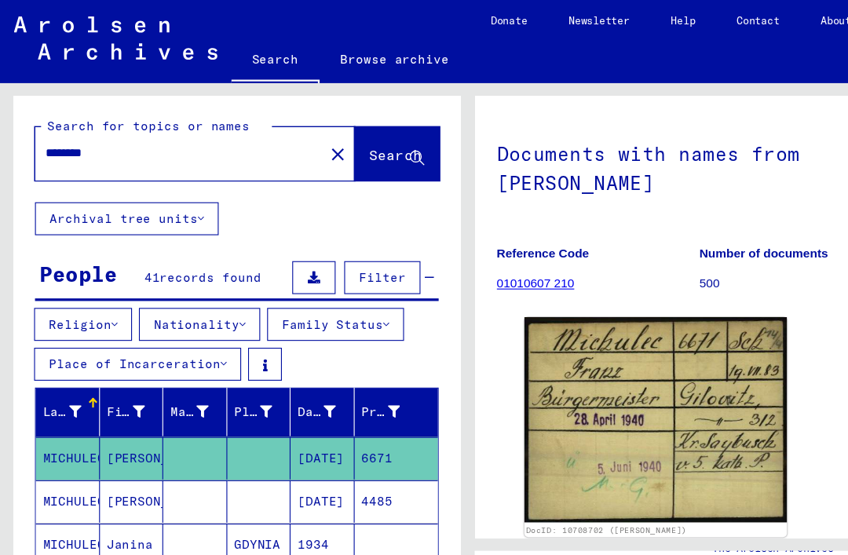
click at [621, 368] on img at bounding box center [594, 380] width 238 height 186
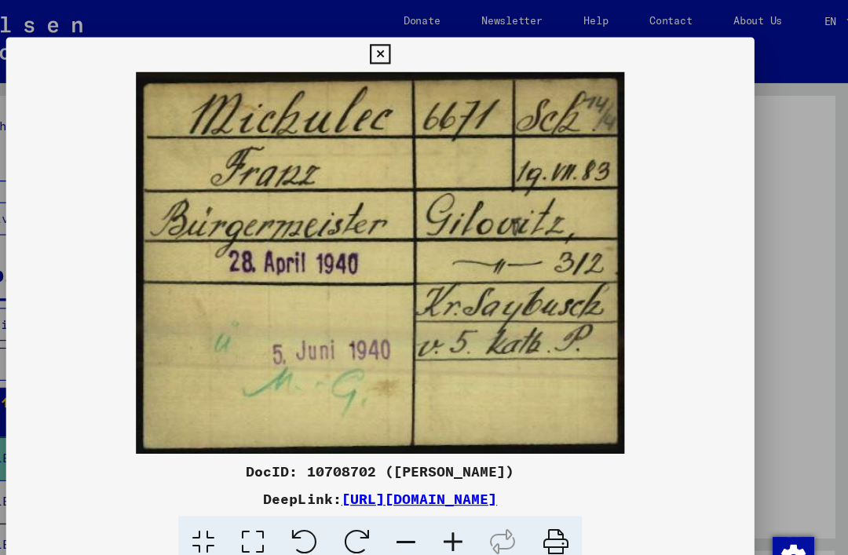
click at [684, 46] on div at bounding box center [424, 277] width 848 height 555
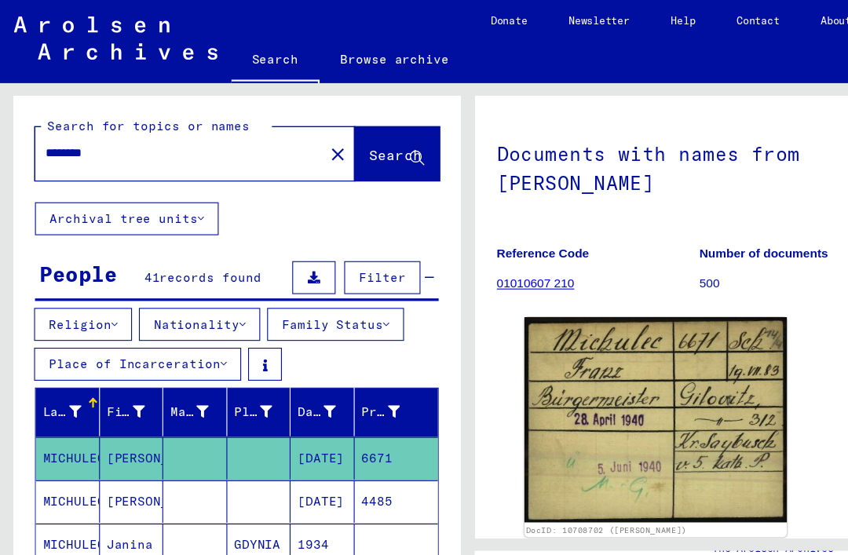
click at [185, 451] on mat-cell at bounding box center [177, 455] width 58 height 38
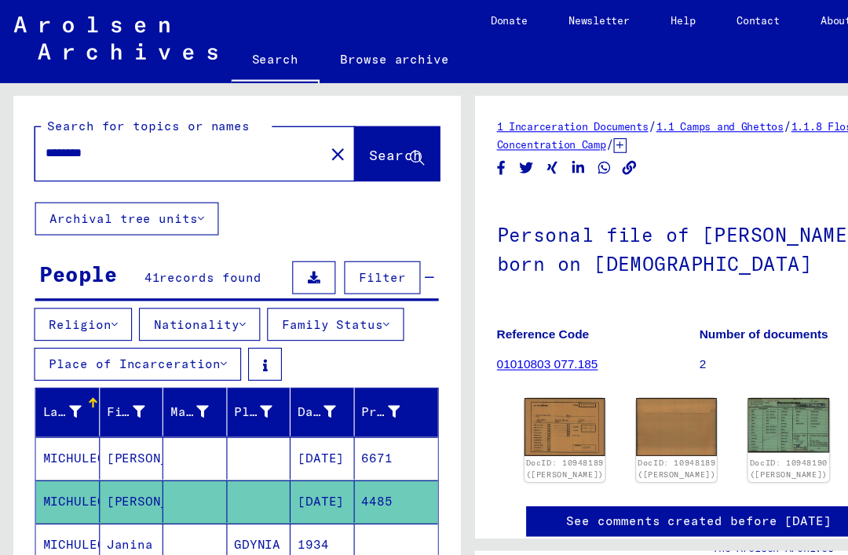
click at [509, 377] on img at bounding box center [511, 387] width 73 height 52
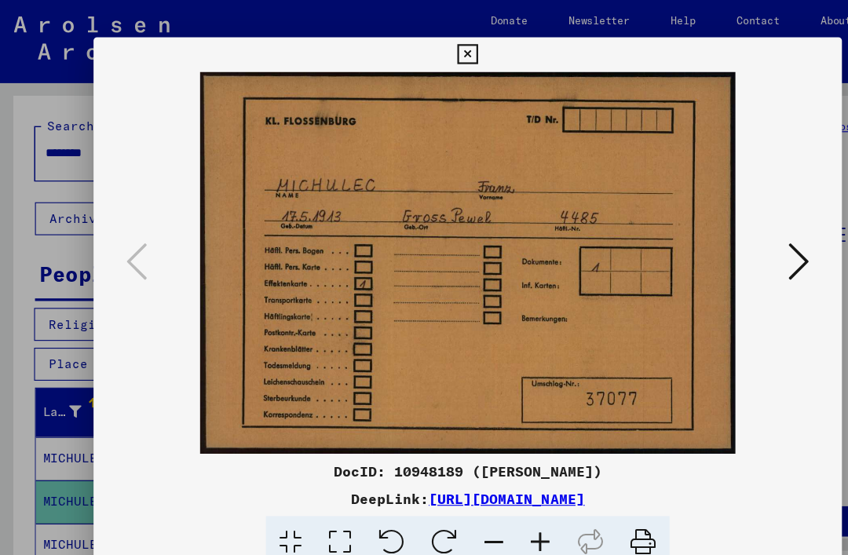
click at [726, 236] on icon at bounding box center [724, 237] width 19 height 38
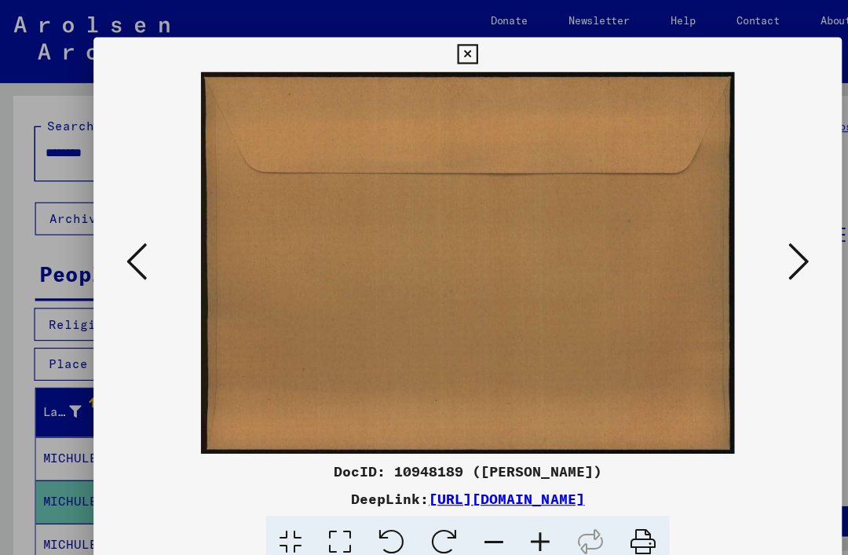
click at [727, 233] on icon at bounding box center [724, 237] width 19 height 38
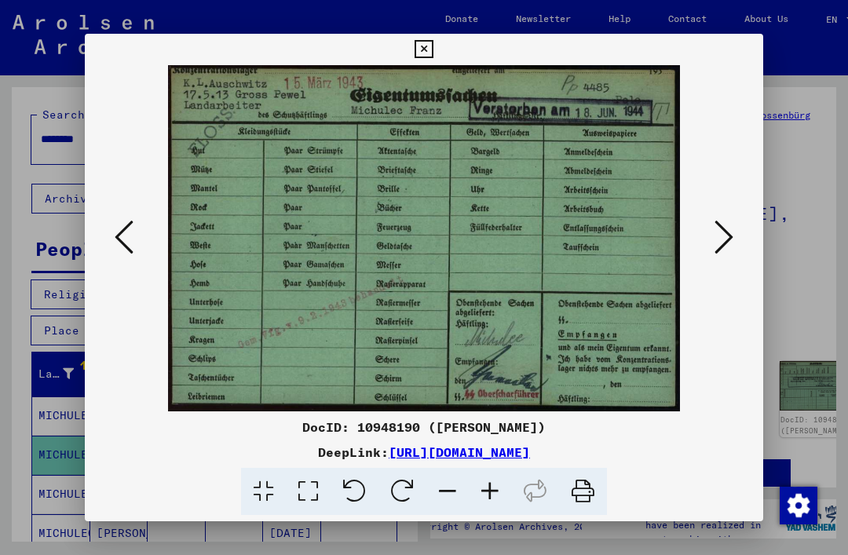
click at [728, 239] on icon at bounding box center [724, 237] width 19 height 38
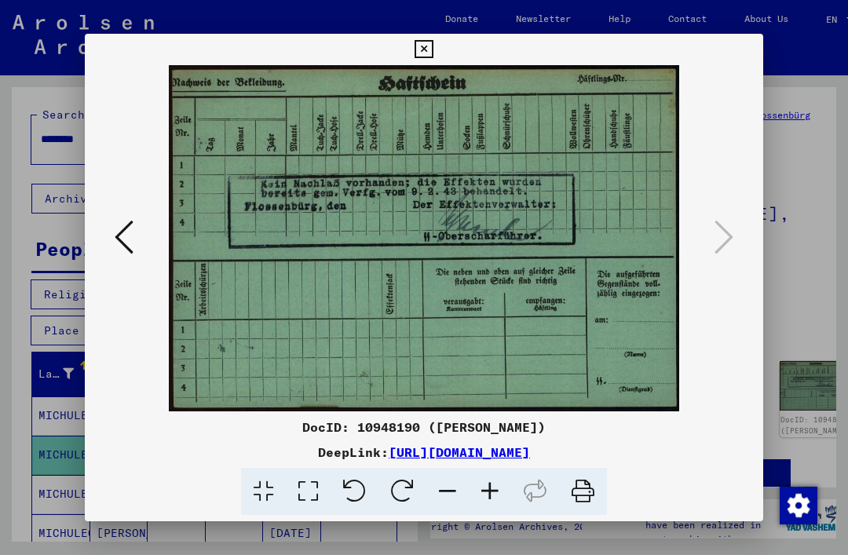
click at [438, 42] on button at bounding box center [423, 49] width 27 height 31
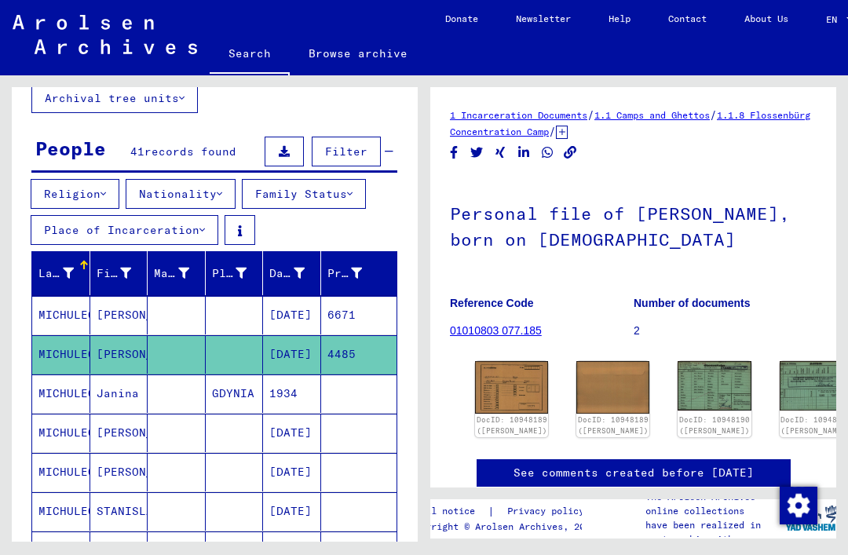
scroll to position [115, 0]
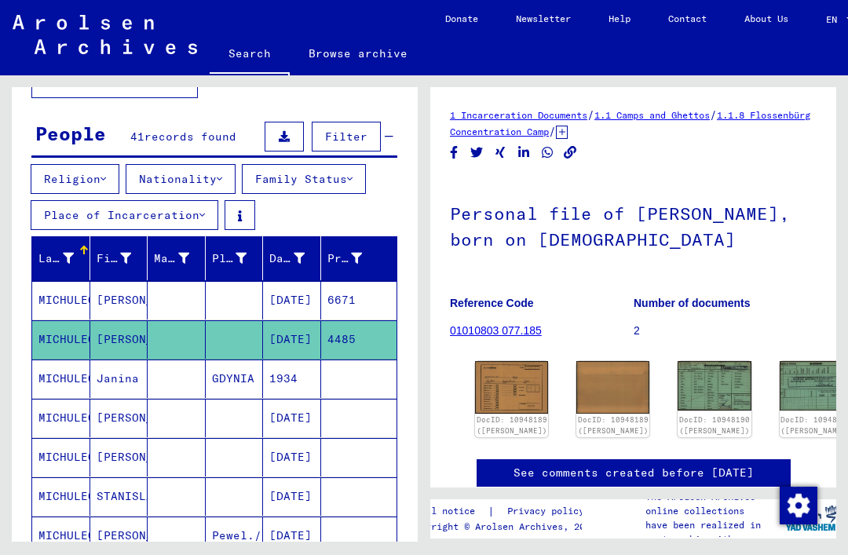
click at [179, 379] on mat-cell at bounding box center [177, 379] width 58 height 38
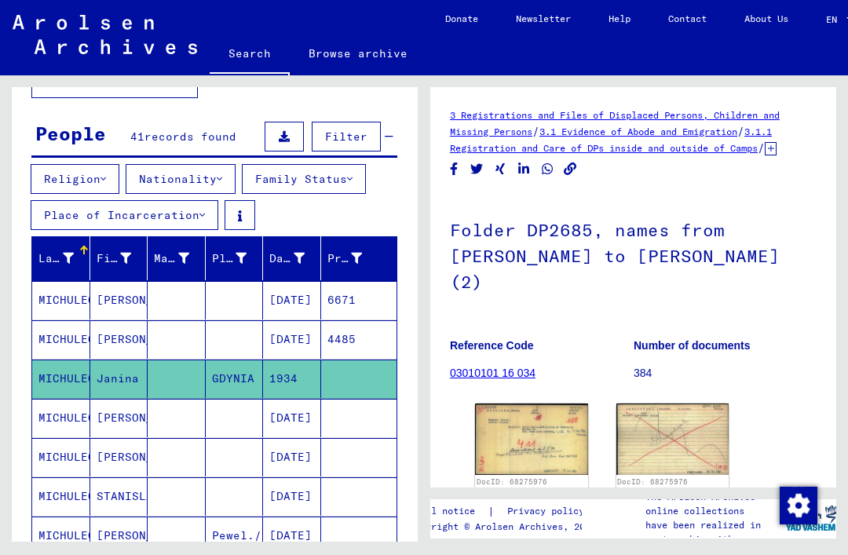
click at [153, 423] on mat-cell at bounding box center [177, 418] width 58 height 38
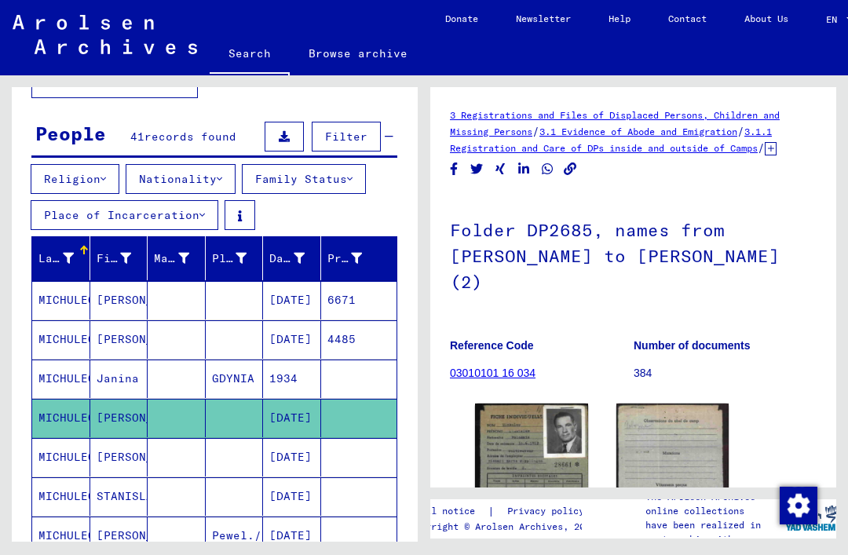
click at [551, 463] on img at bounding box center [531, 481] width 113 height 154
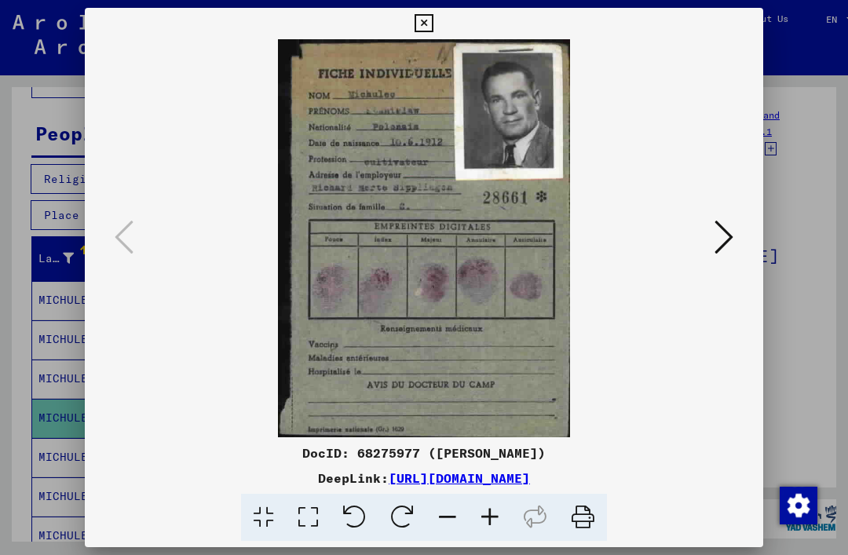
click at [433, 24] on icon at bounding box center [424, 23] width 18 height 19
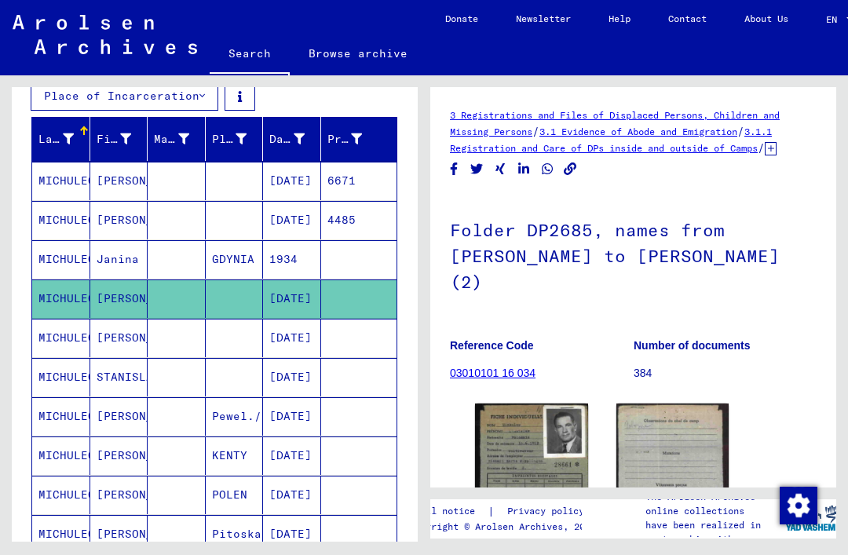
scroll to position [257, 0]
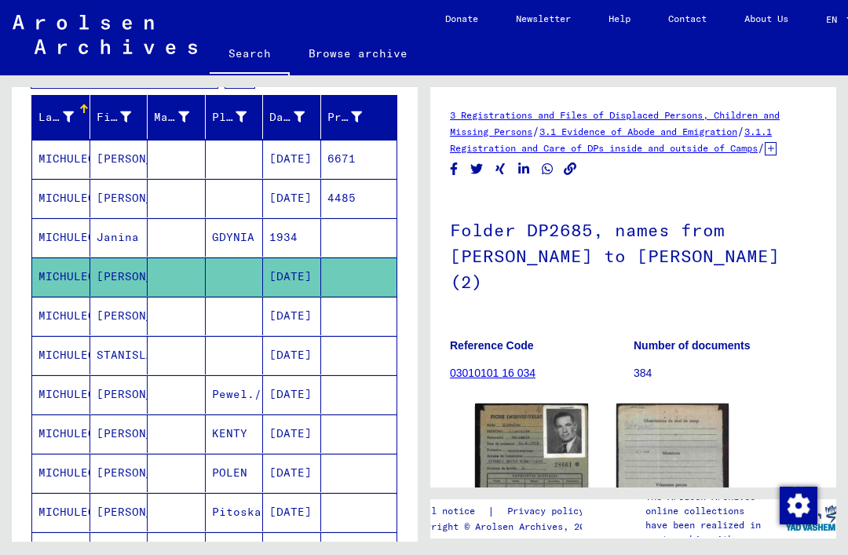
click at [190, 433] on mat-cell at bounding box center [177, 434] width 58 height 38
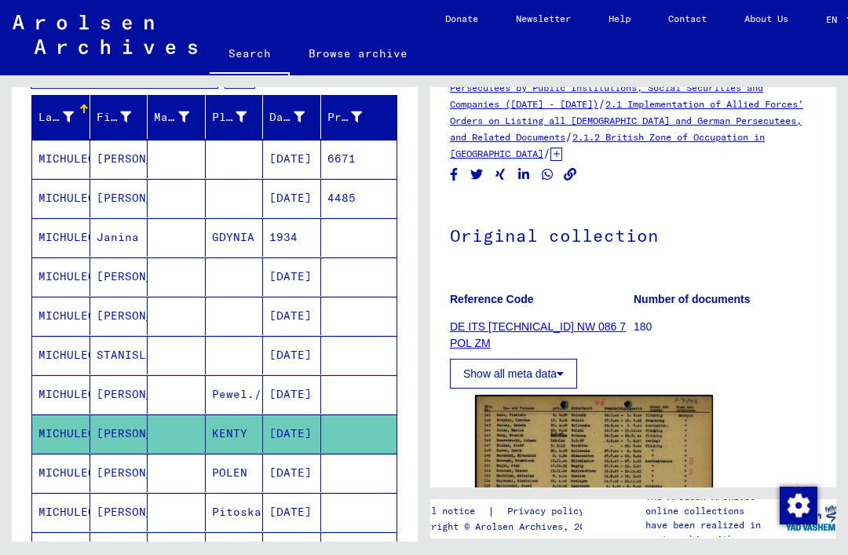
scroll to position [178, 0]
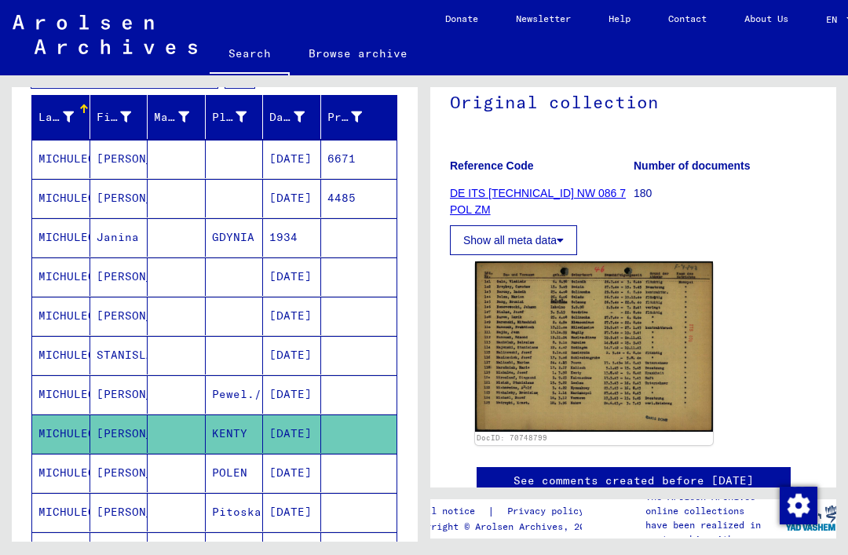
click at [617, 324] on img at bounding box center [594, 347] width 238 height 170
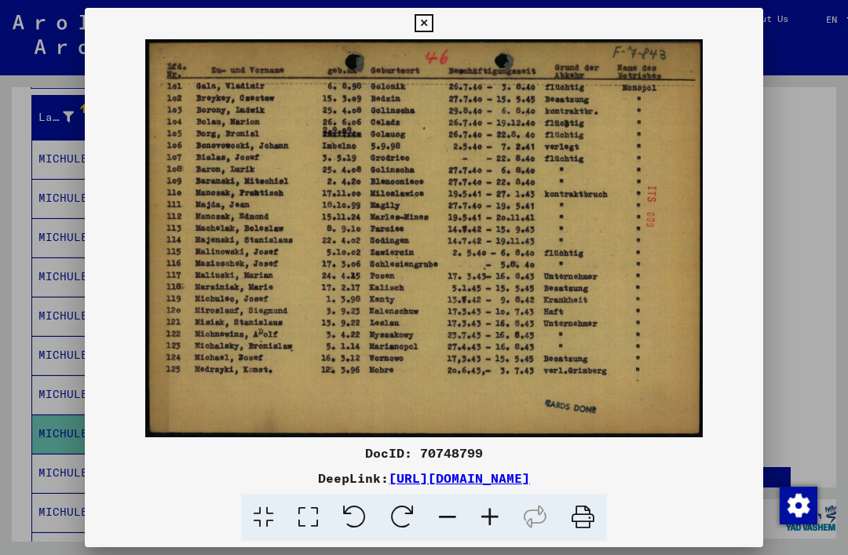
click at [433, 21] on icon at bounding box center [424, 23] width 18 height 19
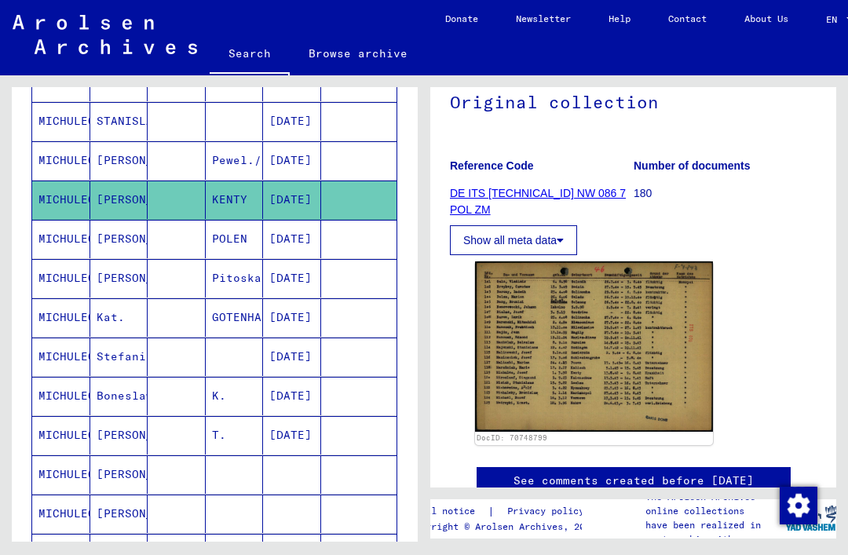
scroll to position [503, 0]
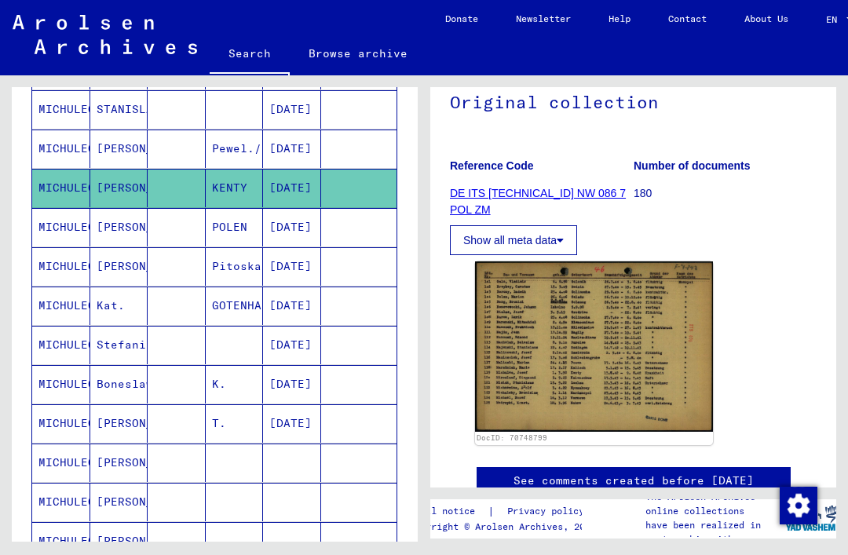
click at [134, 386] on mat-cell "Boneslaw" at bounding box center [119, 384] width 58 height 38
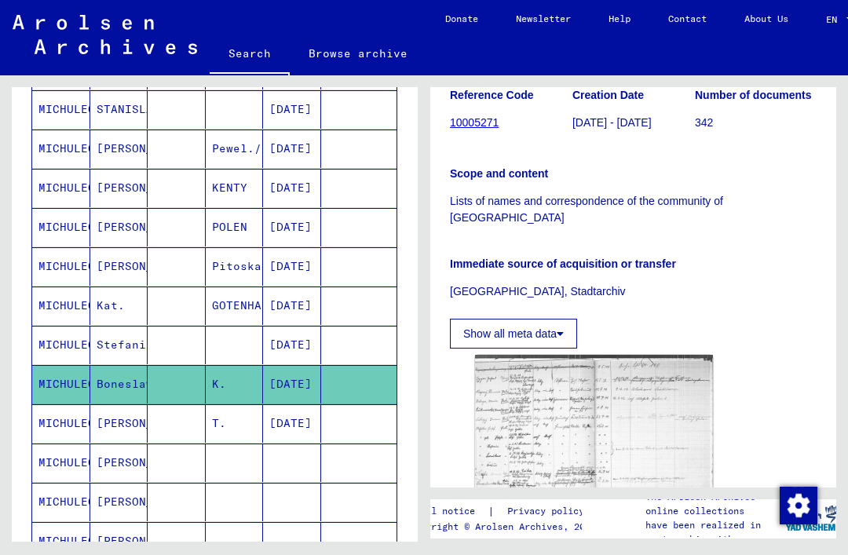
scroll to position [302, 0]
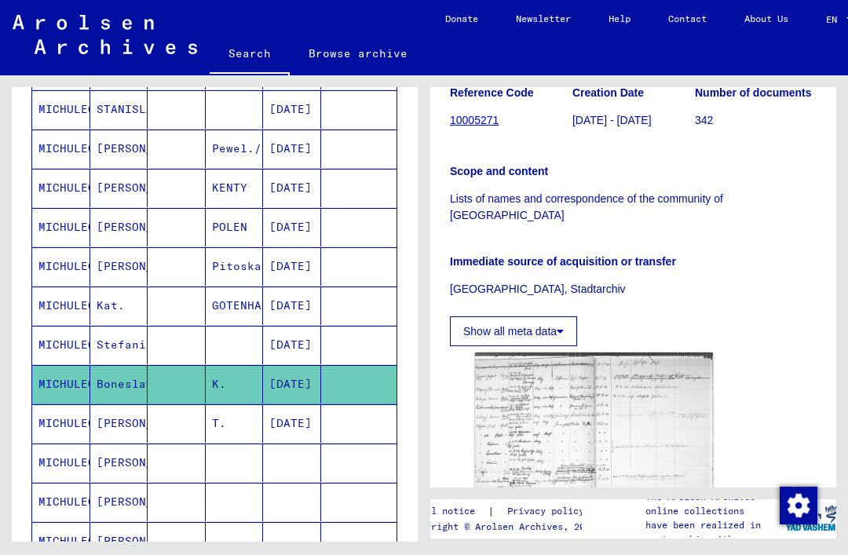
click at [587, 353] on img at bounding box center [594, 441] width 238 height 176
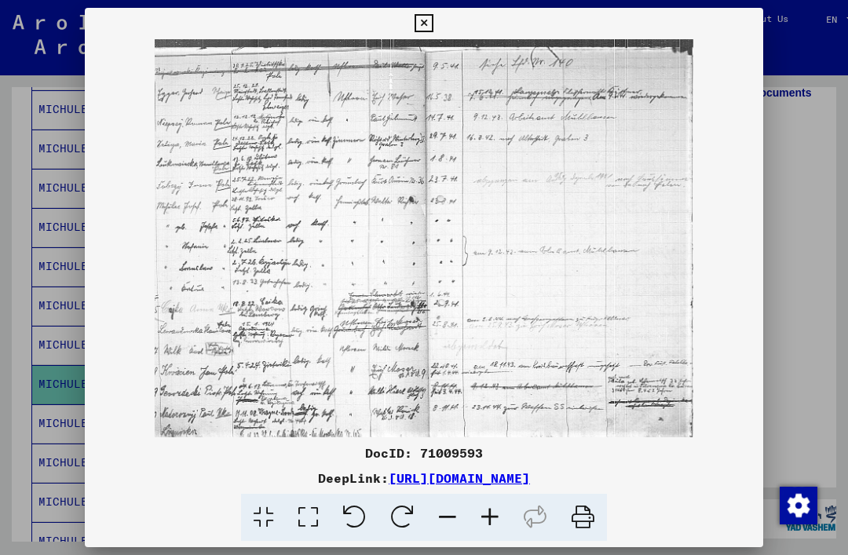
click at [433, 22] on icon at bounding box center [424, 23] width 18 height 19
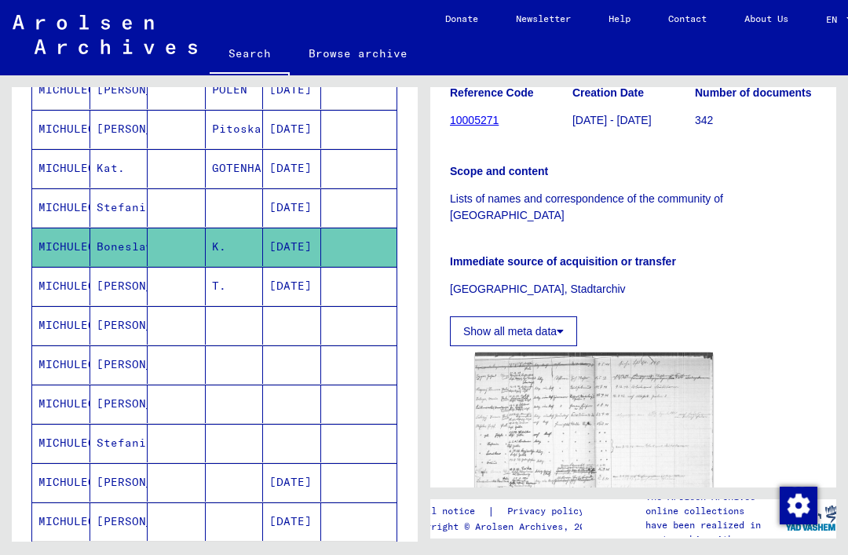
scroll to position [642, 0]
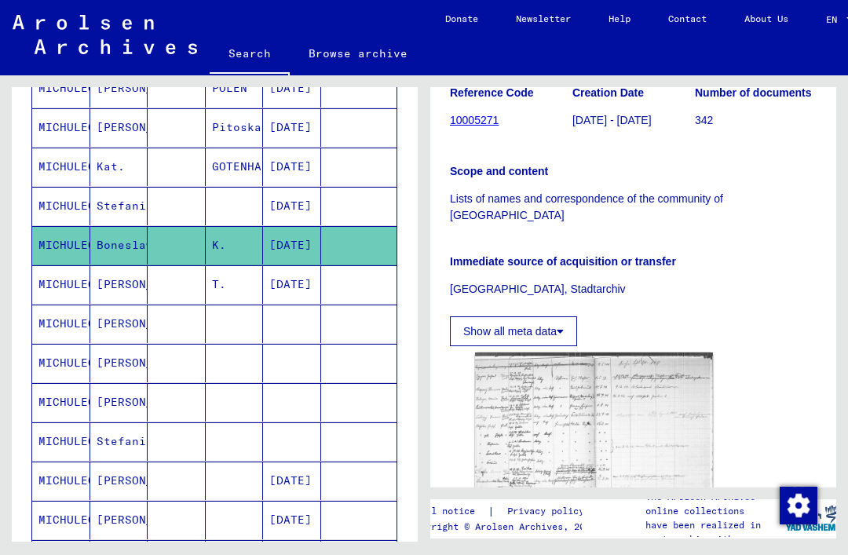
click at [226, 399] on mat-cell at bounding box center [235, 402] width 58 height 38
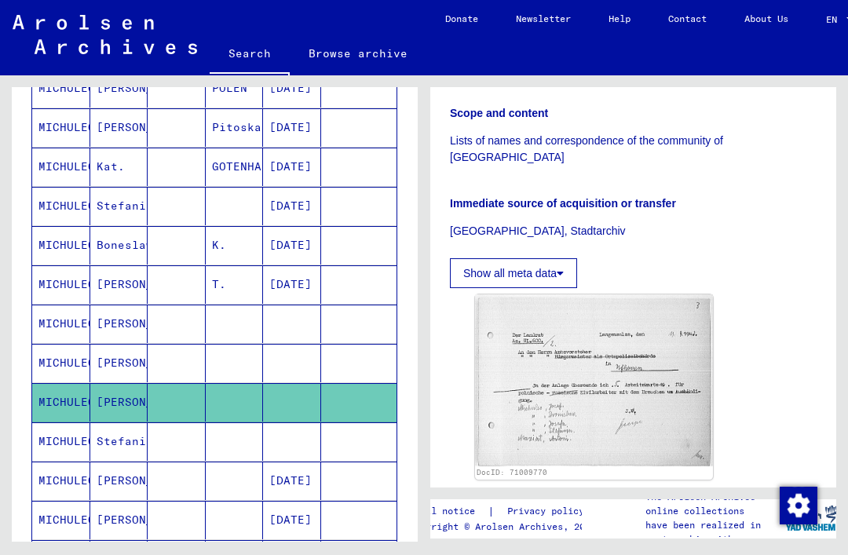
scroll to position [368, 0]
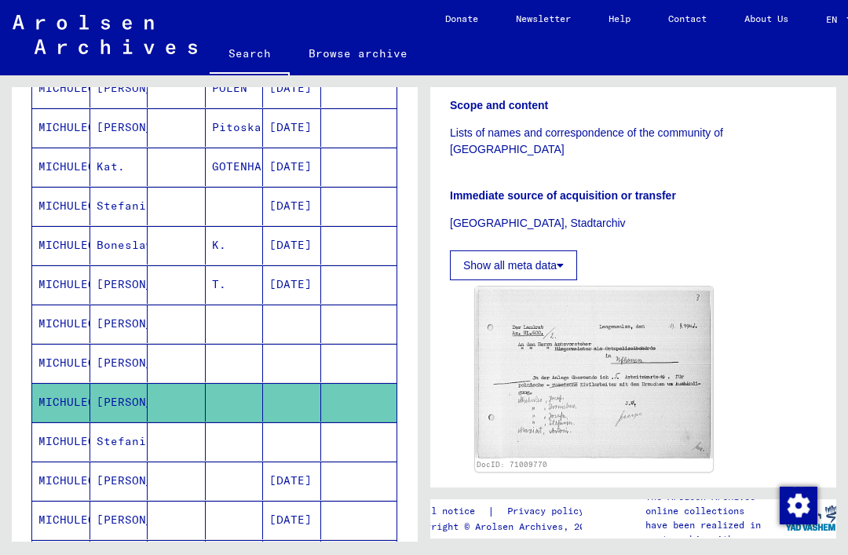
click at [617, 319] on img at bounding box center [594, 373] width 238 height 172
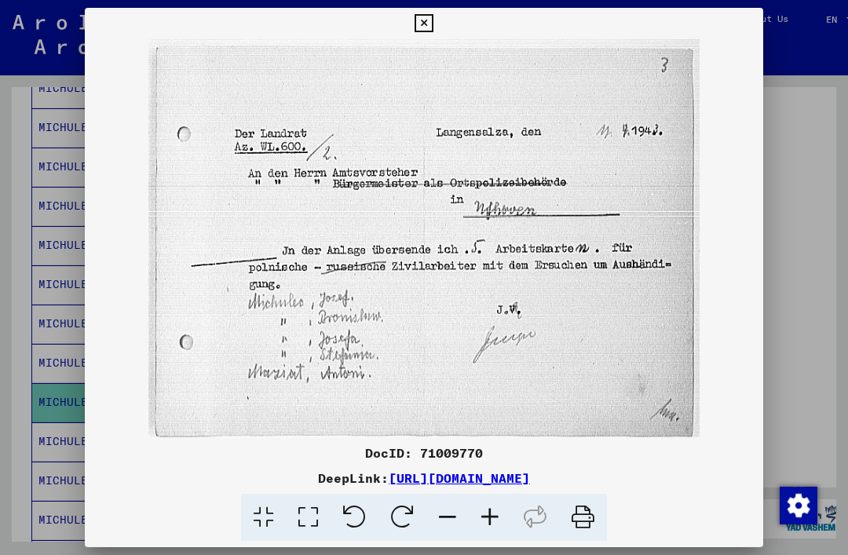
click at [438, 17] on button at bounding box center [423, 23] width 27 height 31
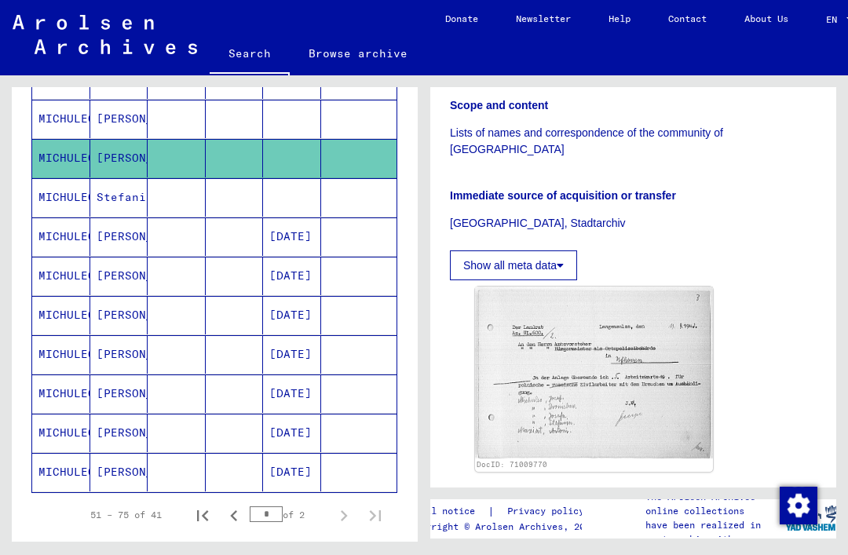
scroll to position [889, 0]
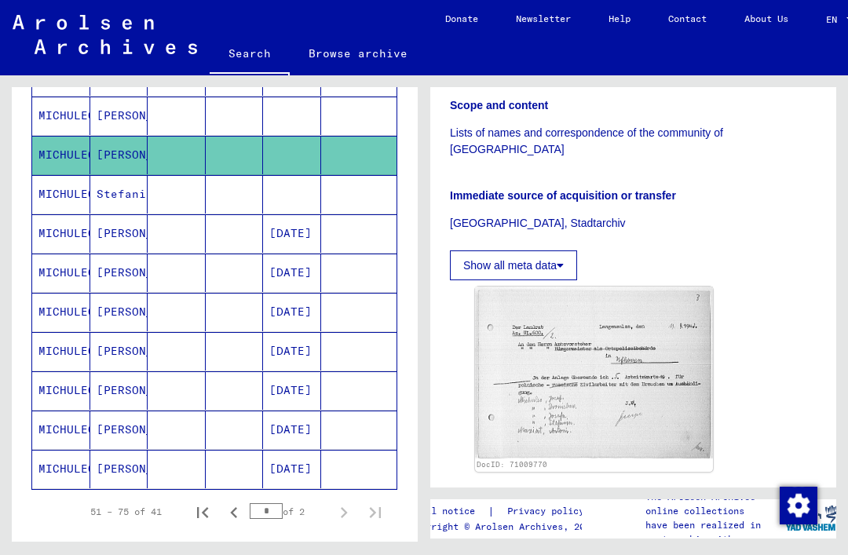
click at [169, 316] on mat-cell at bounding box center [177, 312] width 58 height 38
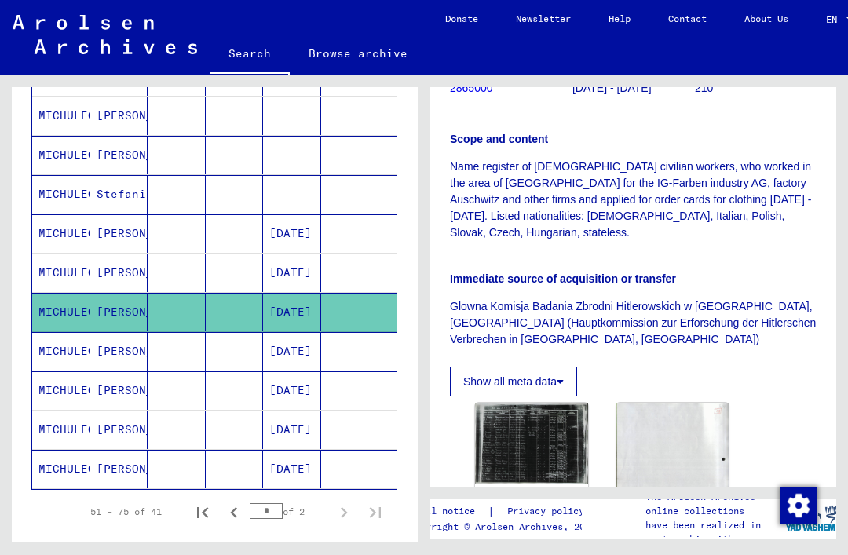
scroll to position [449, 0]
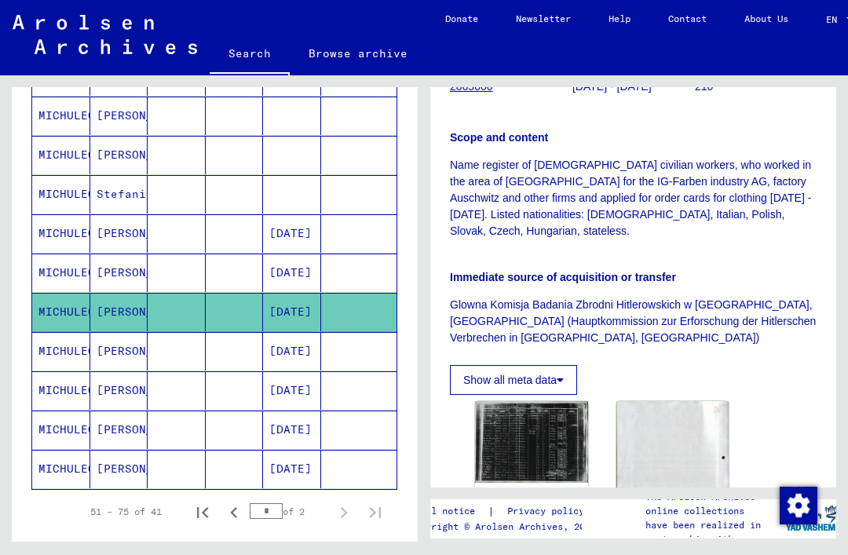
click at [194, 427] on mat-cell at bounding box center [177, 430] width 58 height 38
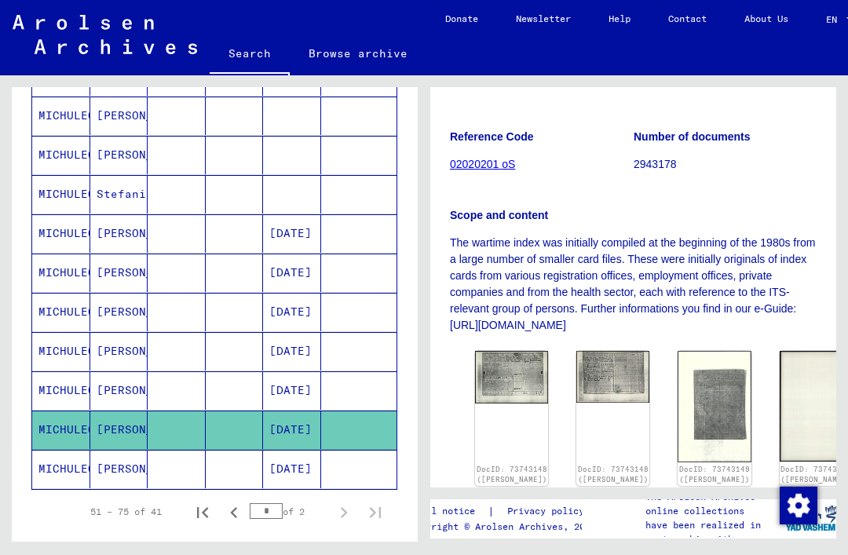
scroll to position [260, 0]
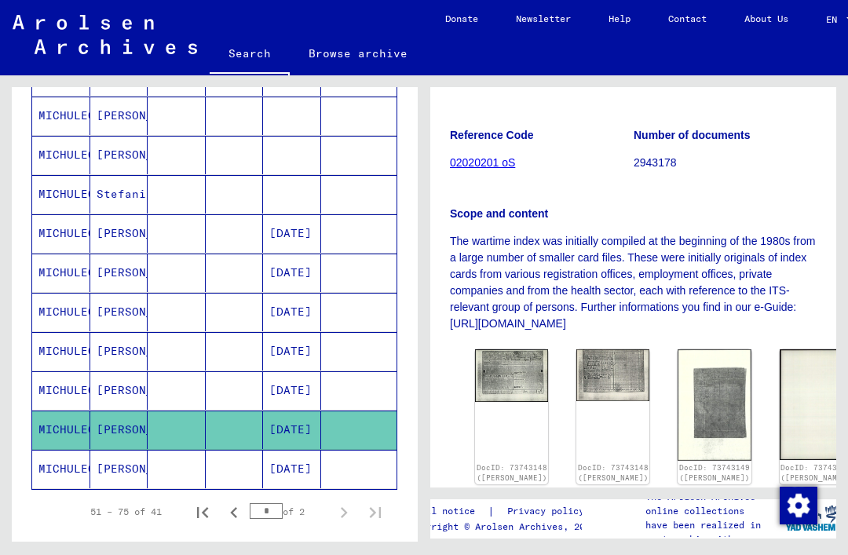
click at [506, 363] on img at bounding box center [511, 376] width 73 height 53
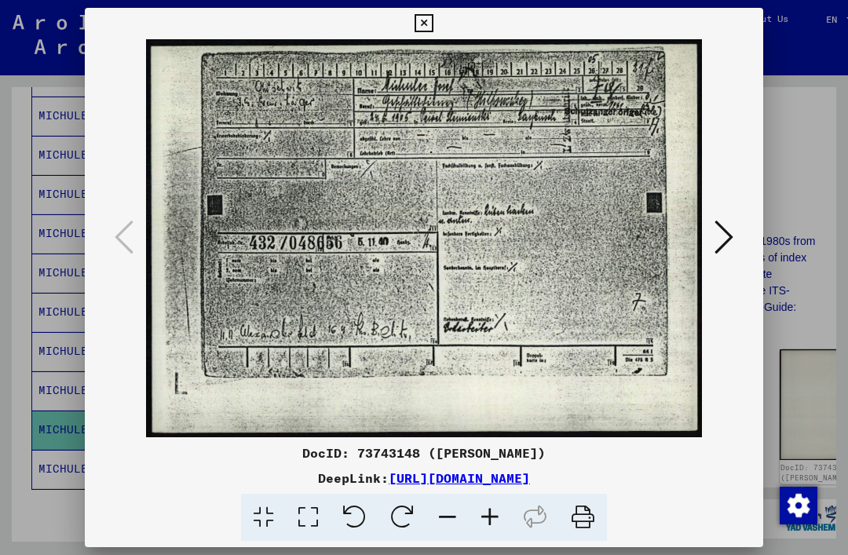
click at [732, 242] on icon at bounding box center [724, 237] width 19 height 38
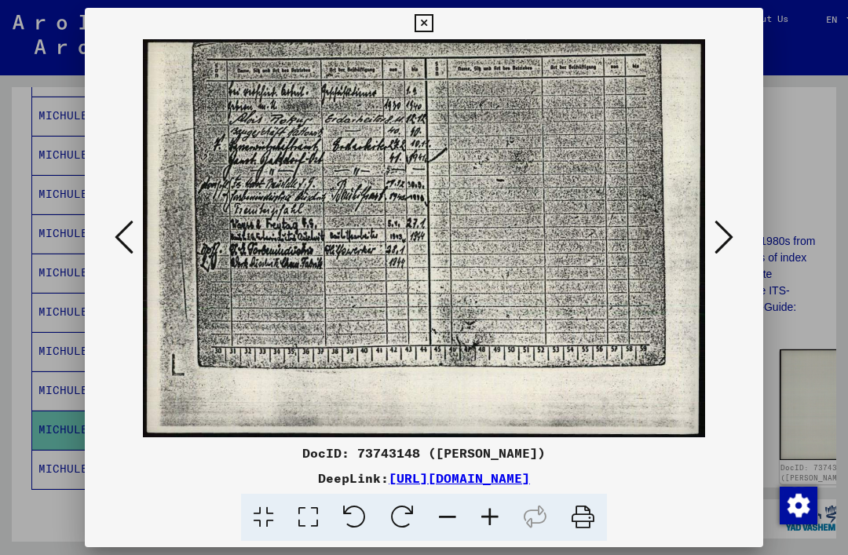
click at [738, 230] on button at bounding box center [724, 238] width 28 height 45
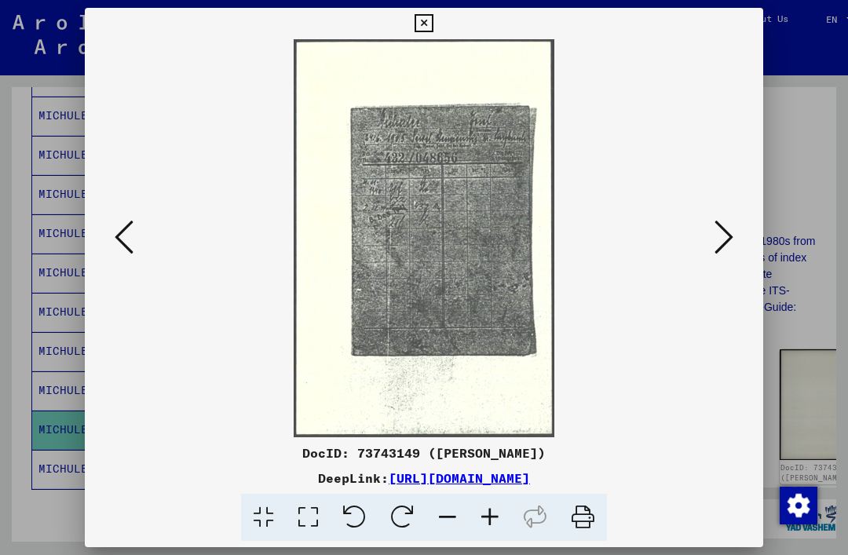
click at [433, 26] on icon at bounding box center [424, 23] width 18 height 19
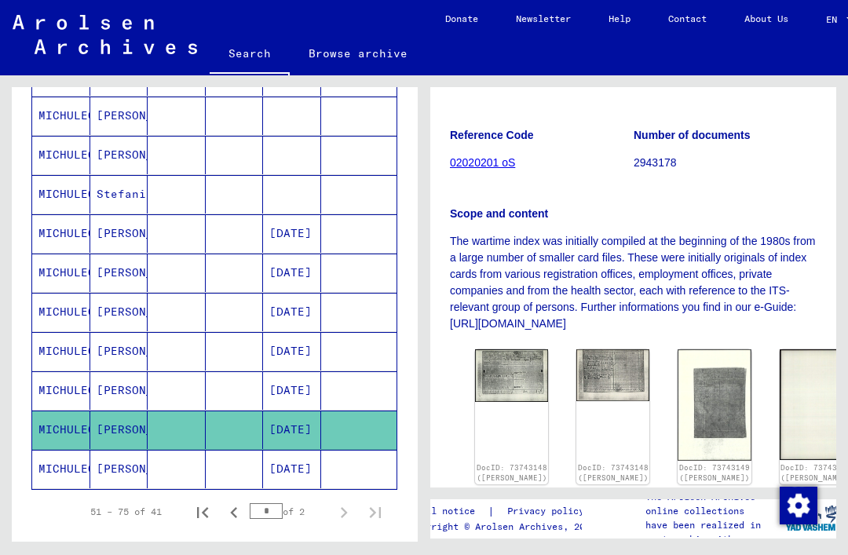
click at [235, 477] on mat-cell at bounding box center [235, 469] width 58 height 38
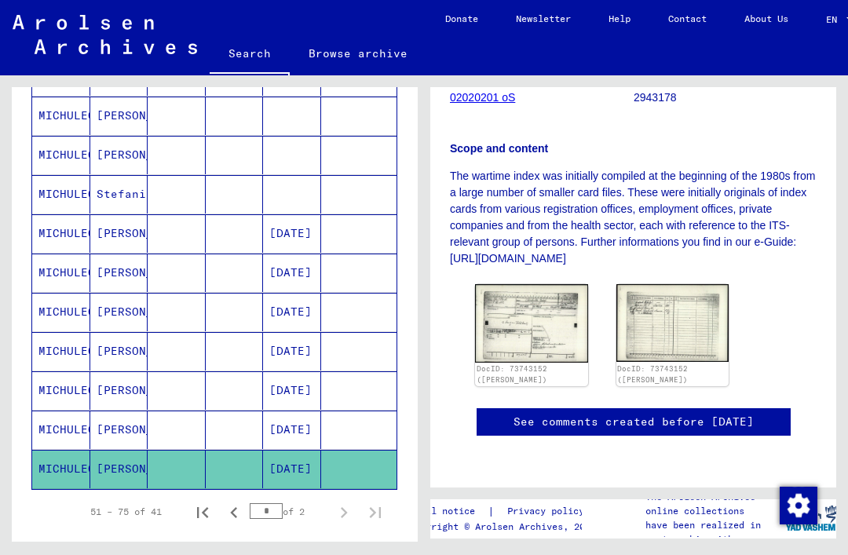
scroll to position [374, 0]
click at [544, 284] on img at bounding box center [531, 323] width 113 height 78
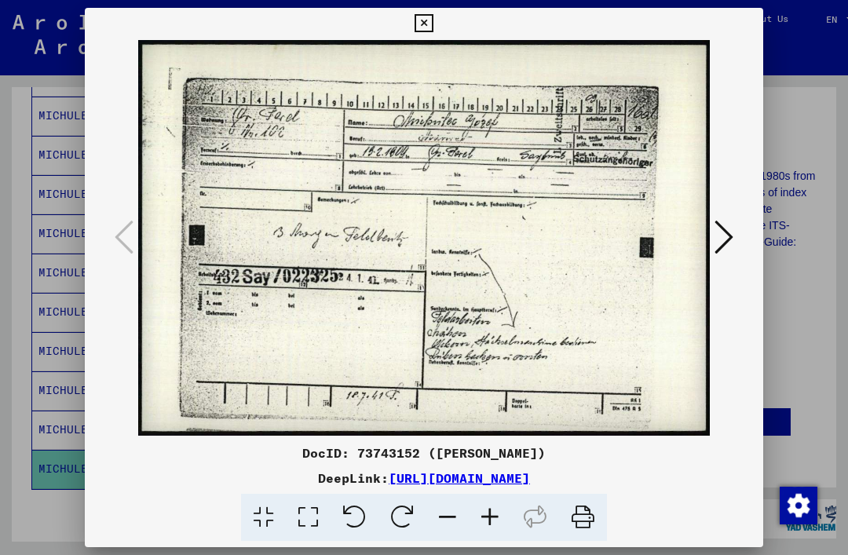
click at [570, 273] on img at bounding box center [424, 238] width 572 height 398
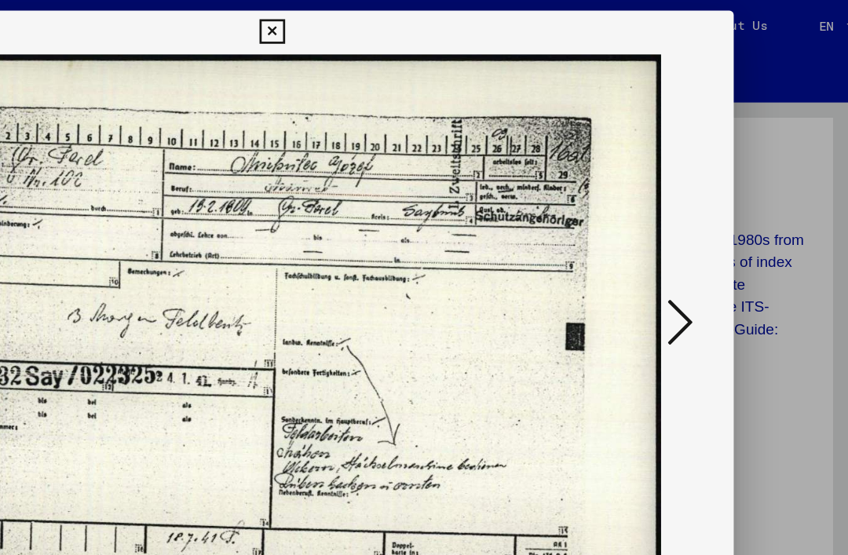
click at [433, 27] on icon at bounding box center [424, 23] width 18 height 19
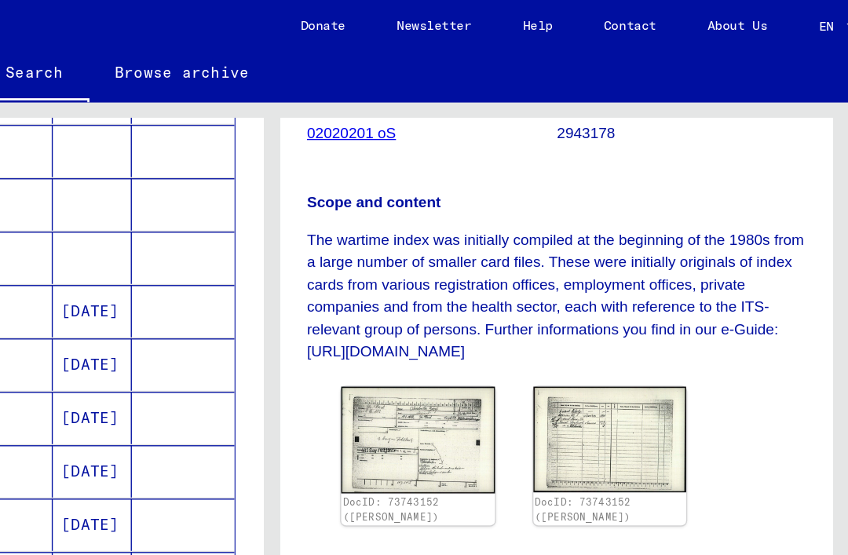
scroll to position [896, 0]
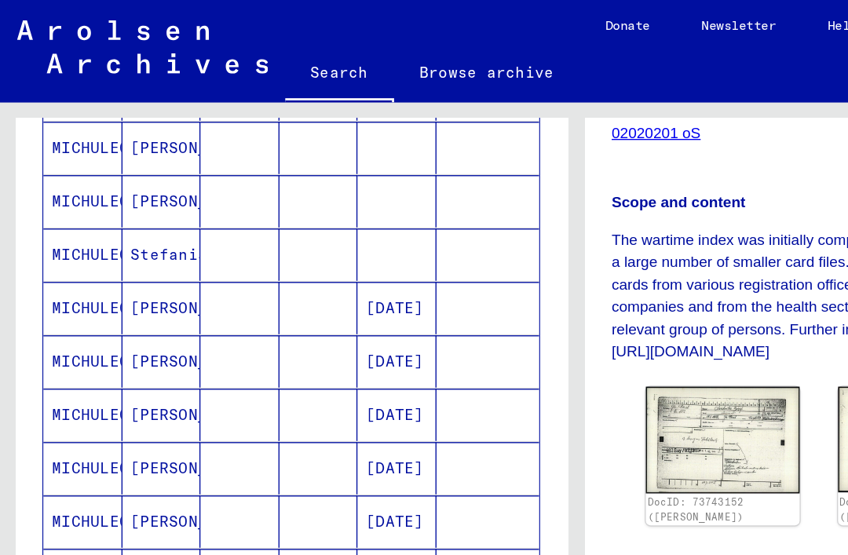
click at [188, 227] on mat-cell at bounding box center [177, 226] width 58 height 38
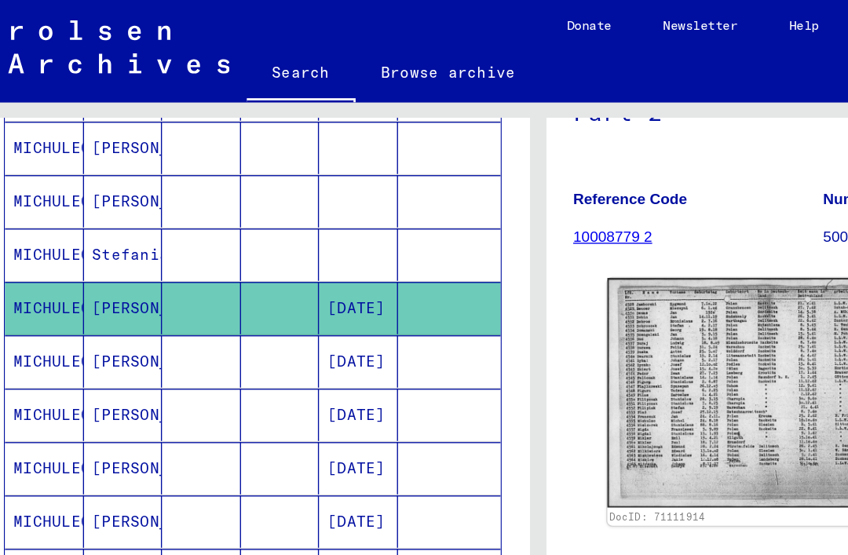
scroll to position [0, 35]
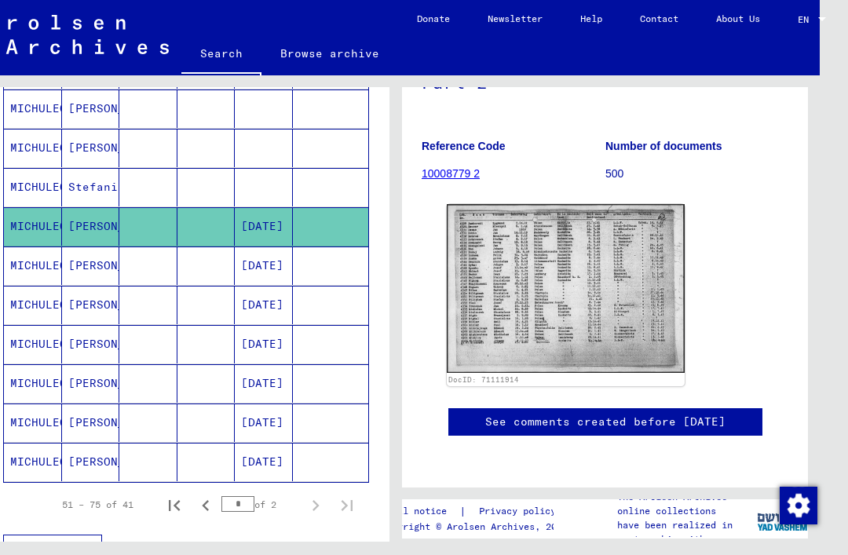
click at [598, 226] on img at bounding box center [566, 288] width 238 height 169
